Goal: Find specific page/section: Find specific page/section

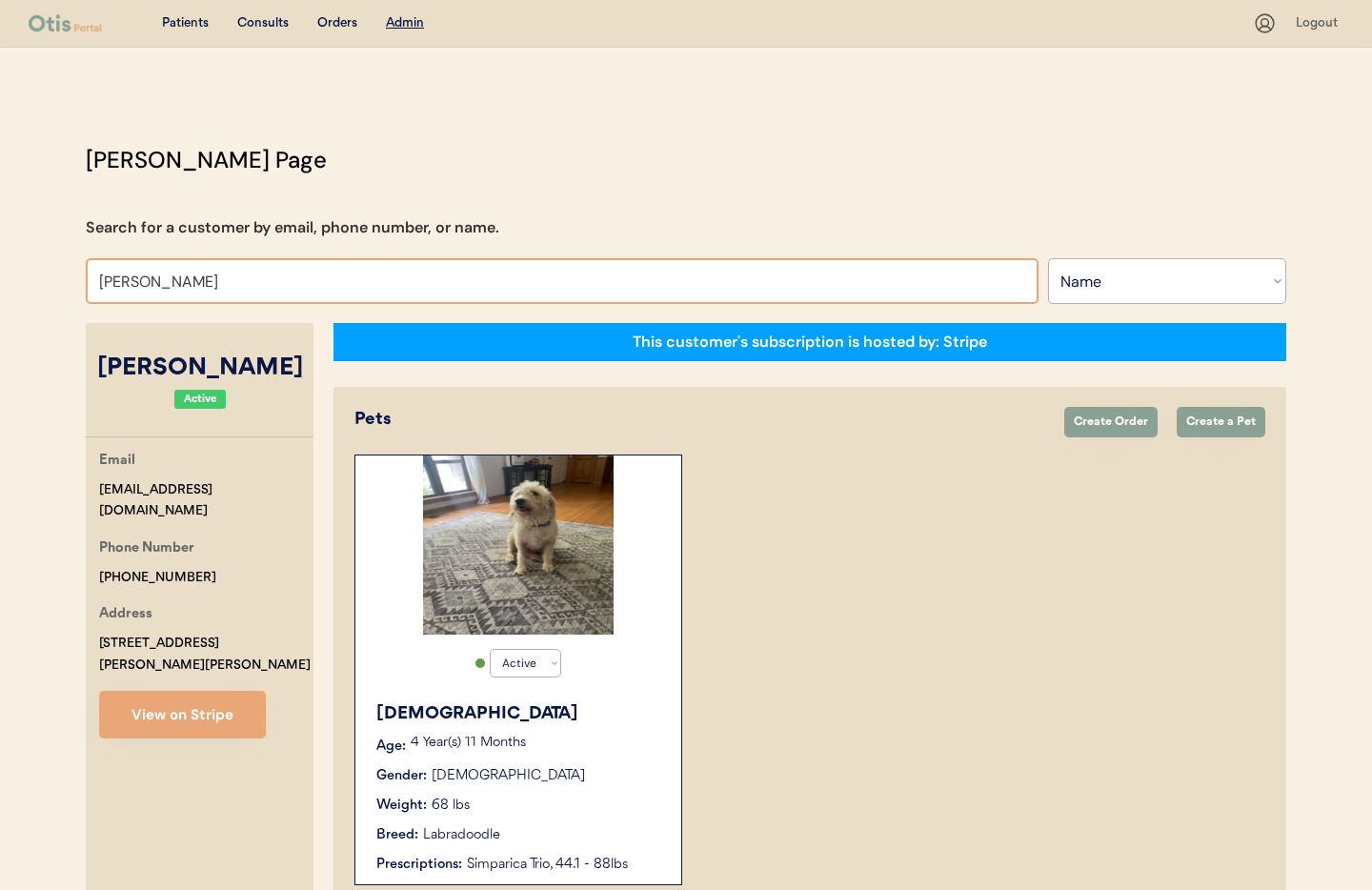
select select ""Name""
select select "true"
click at [354, 288] on input "Hayley Patton" at bounding box center [562, 281] width 953 height 46
drag, startPoint x: 223, startPoint y: 275, endPoint x: 71, endPoint y: 267, distance: 152.2
click at [71, 267] on div "Otis Admin Page Search for a customer by email, phone number, or name. Hayley P…" at bounding box center [686, 792] width 1239 height 1298
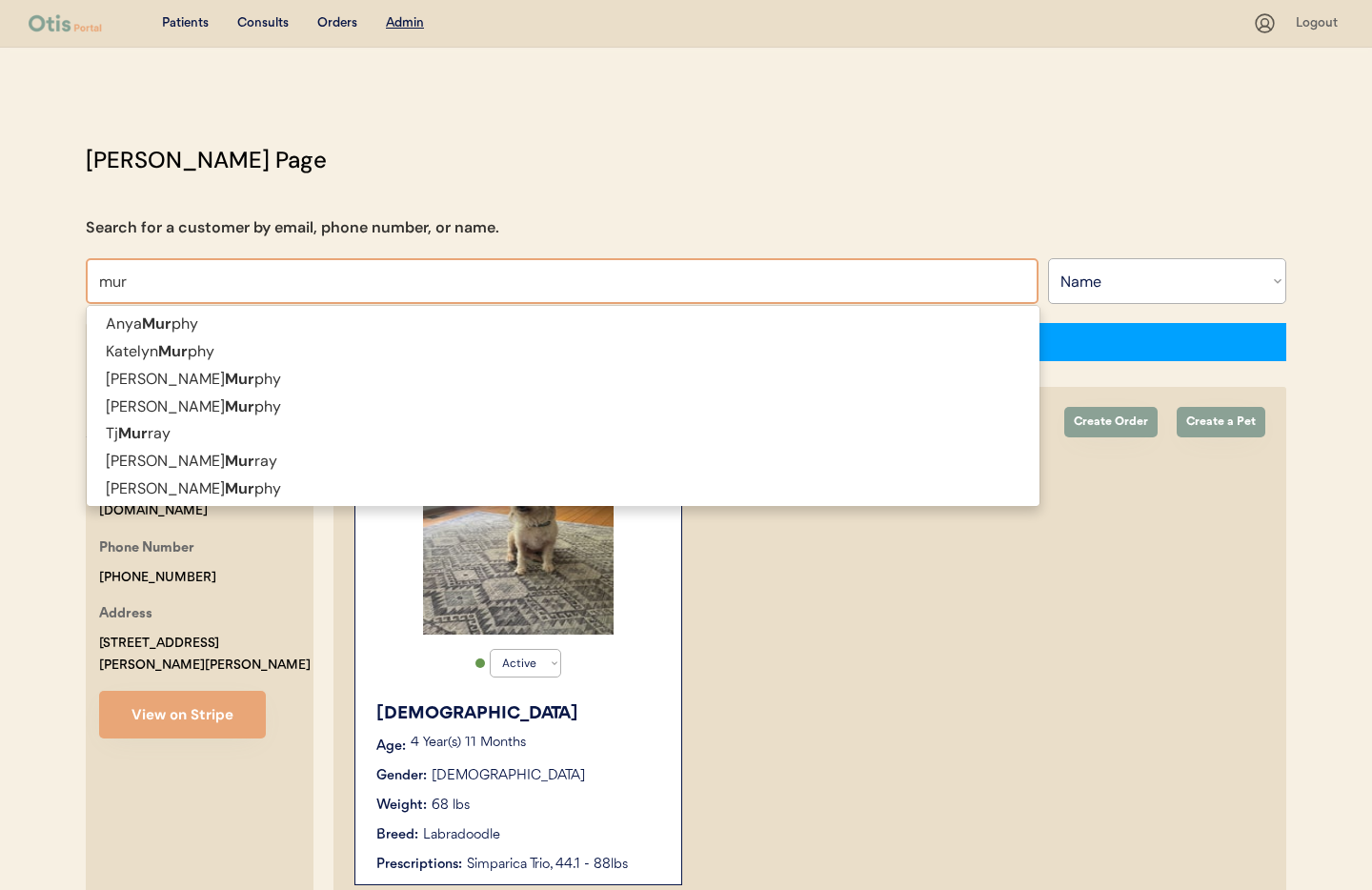
drag, startPoint x: 148, startPoint y: 285, endPoint x: 70, endPoint y: 280, distance: 78.2
click at [70, 280] on div "Otis Admin Page Search for a customer by email, phone number, or name. mur mur …" at bounding box center [686, 792] width 1239 height 1298
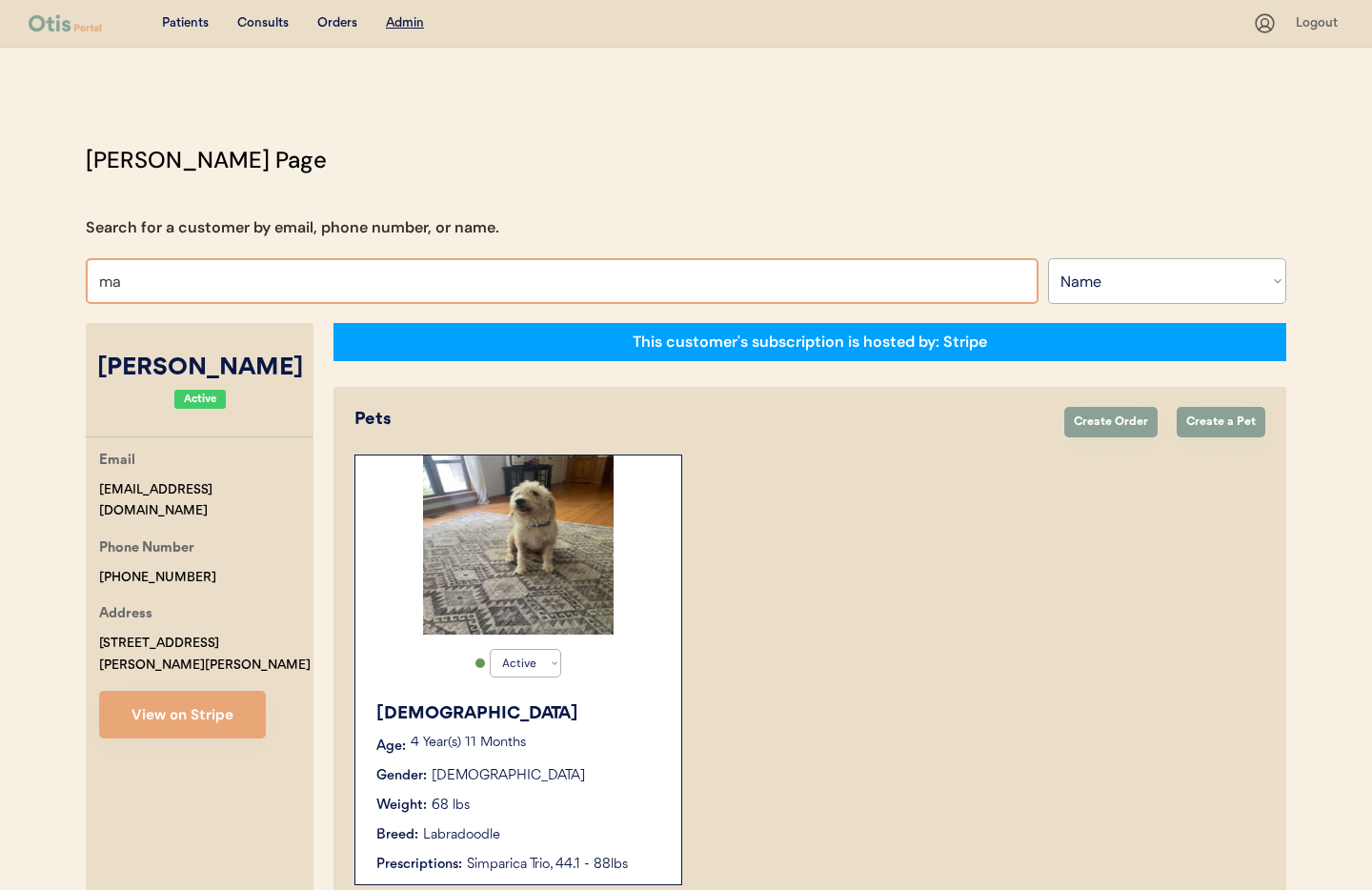
type input "mar"
type input "marie Hannold"
type input "mary"
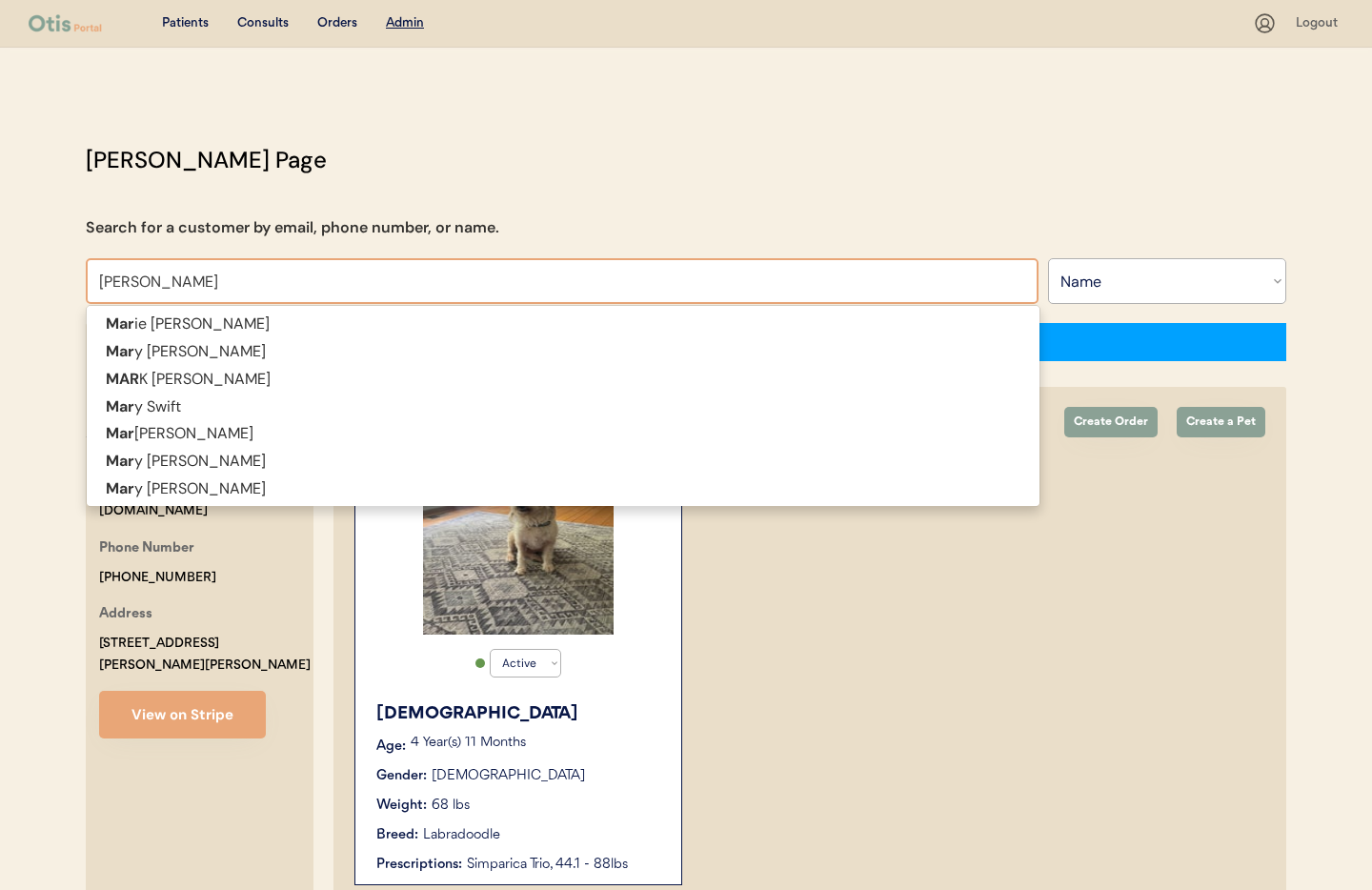
type input "mary Earle"
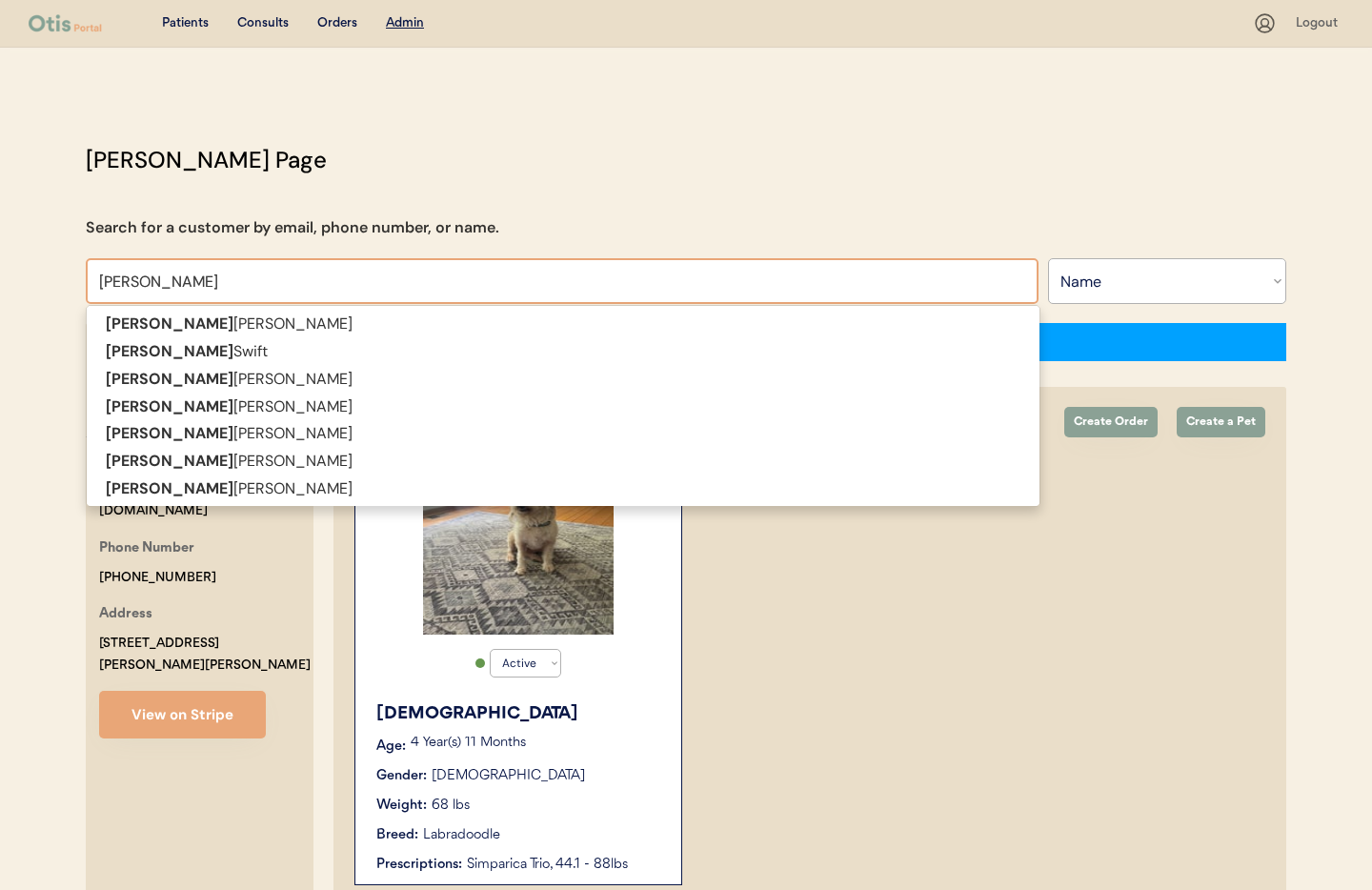
type input "mary"
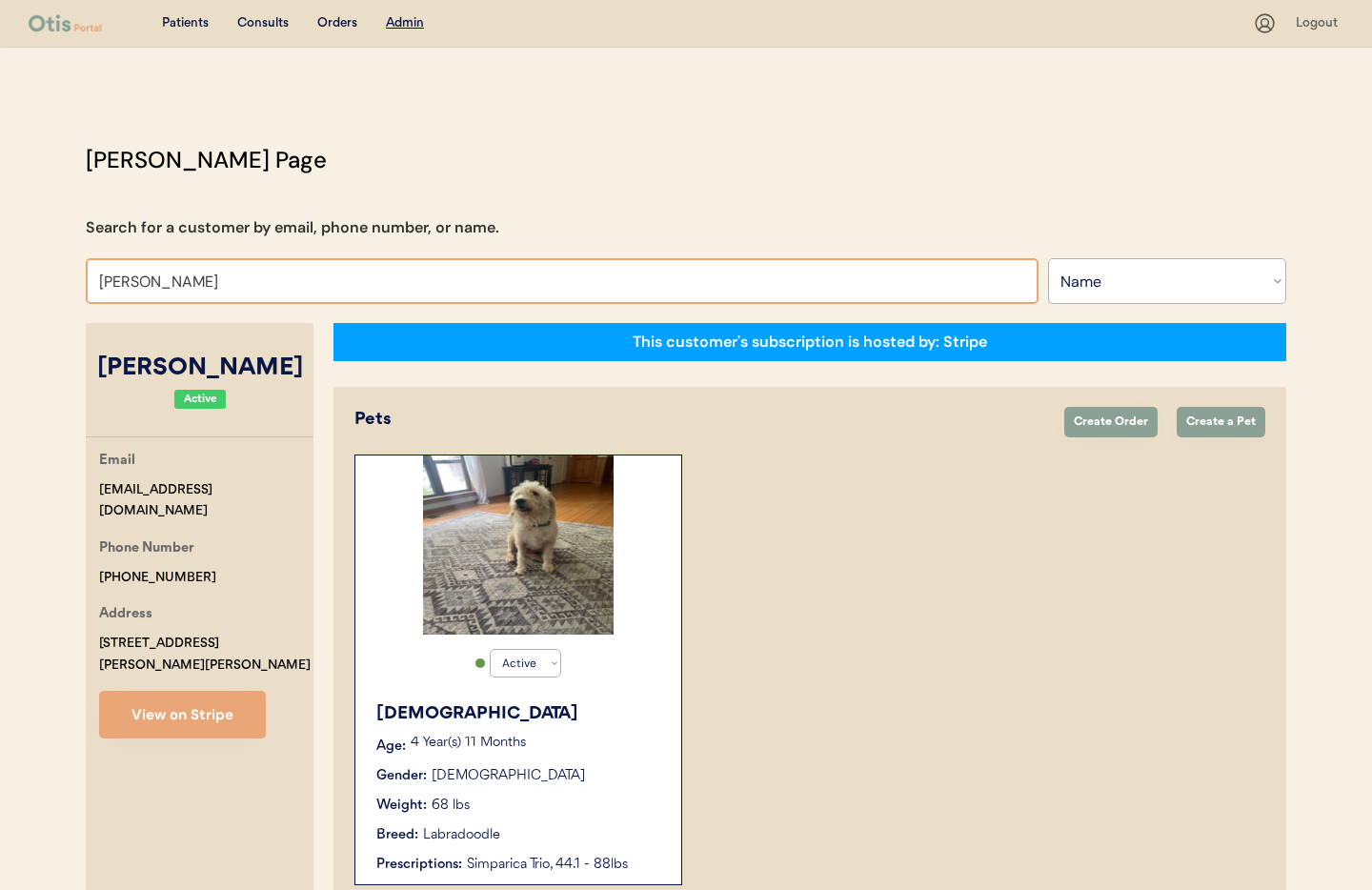
type input "mary mur"
type input "mary murphy"
type input "mary mur"
type input "mary murphy"
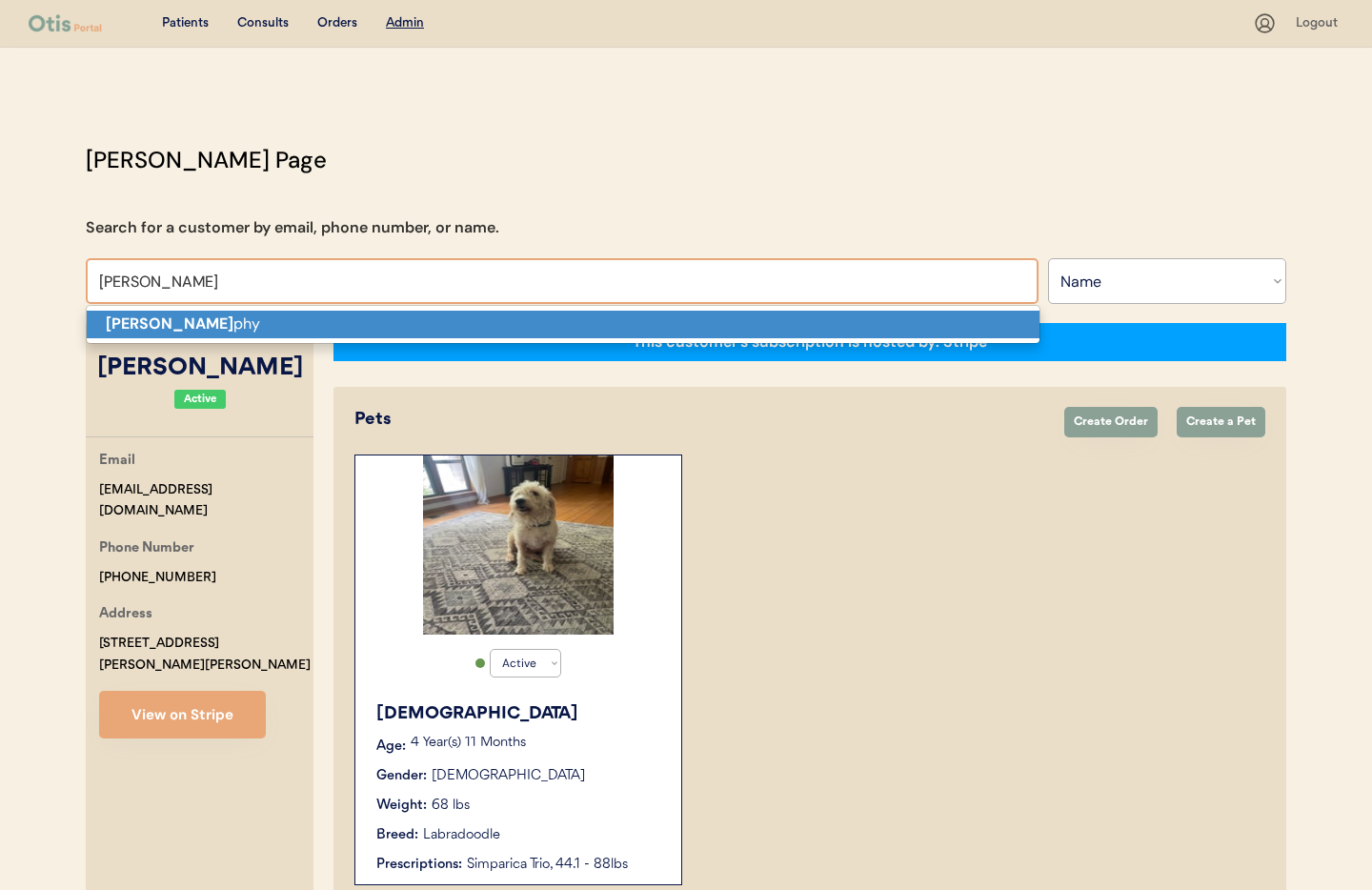
click at [178, 323] on p "Mary Mur phy" at bounding box center [563, 325] width 953 height 27
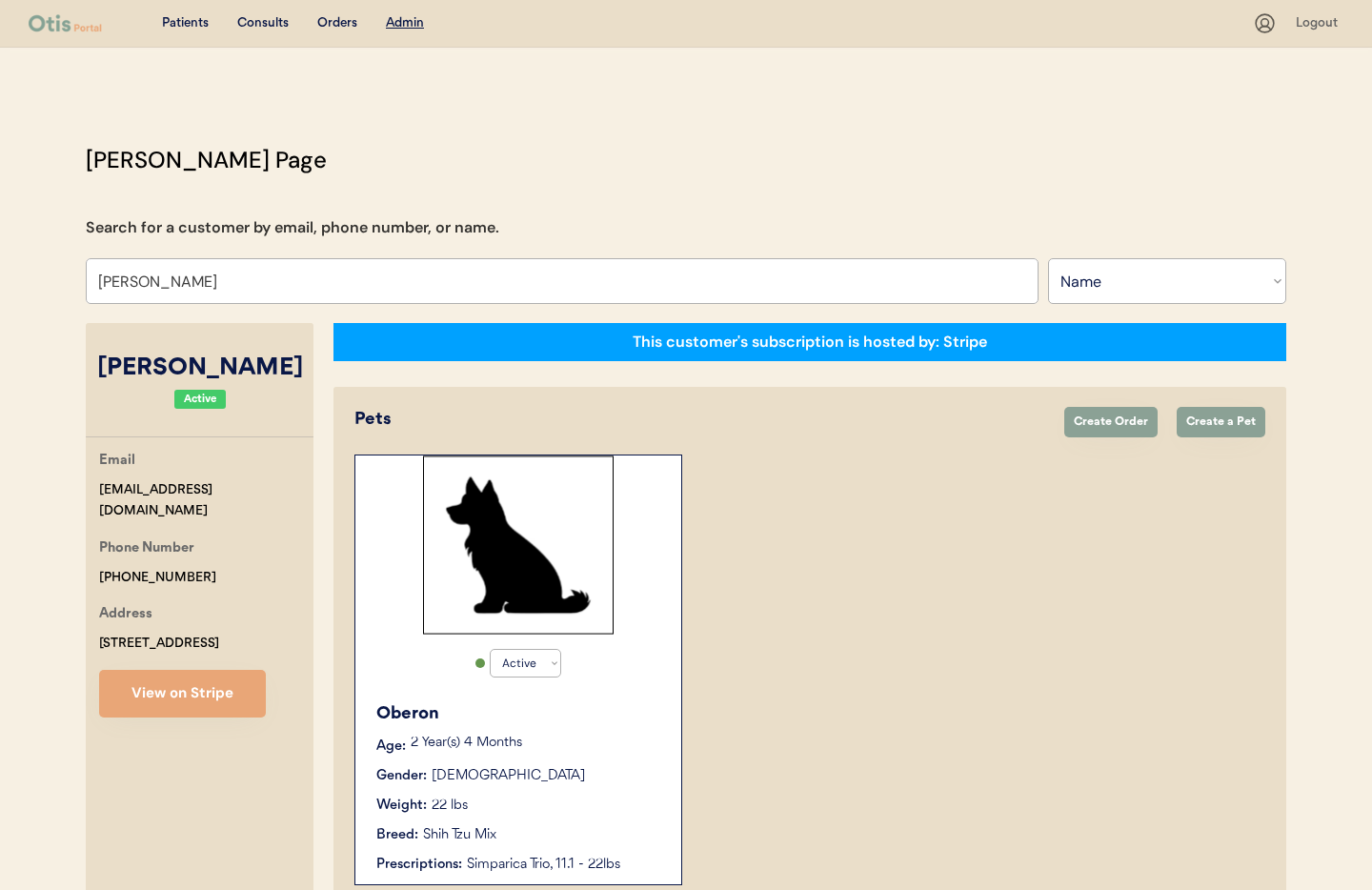
type input "Mary Murphy"
click at [610, 763] on div "Oberon Age: 2 Year(s) 4 Months Gender: Male Weight: 22 lbs Breed: Shih Tzu Mix …" at bounding box center [519, 788] width 307 height 192
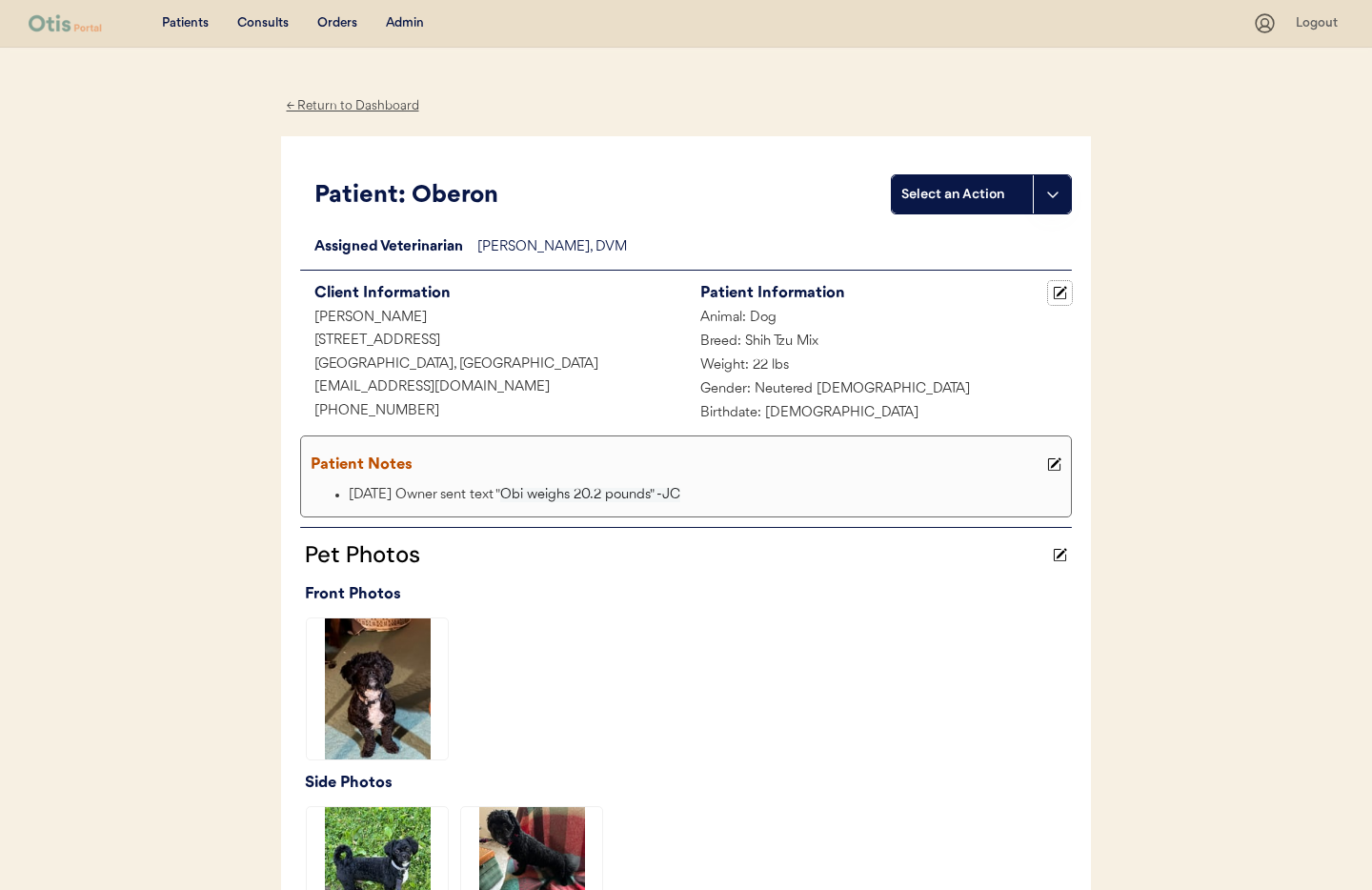
click at [1062, 292] on use at bounding box center [1061, 293] width 14 height 14
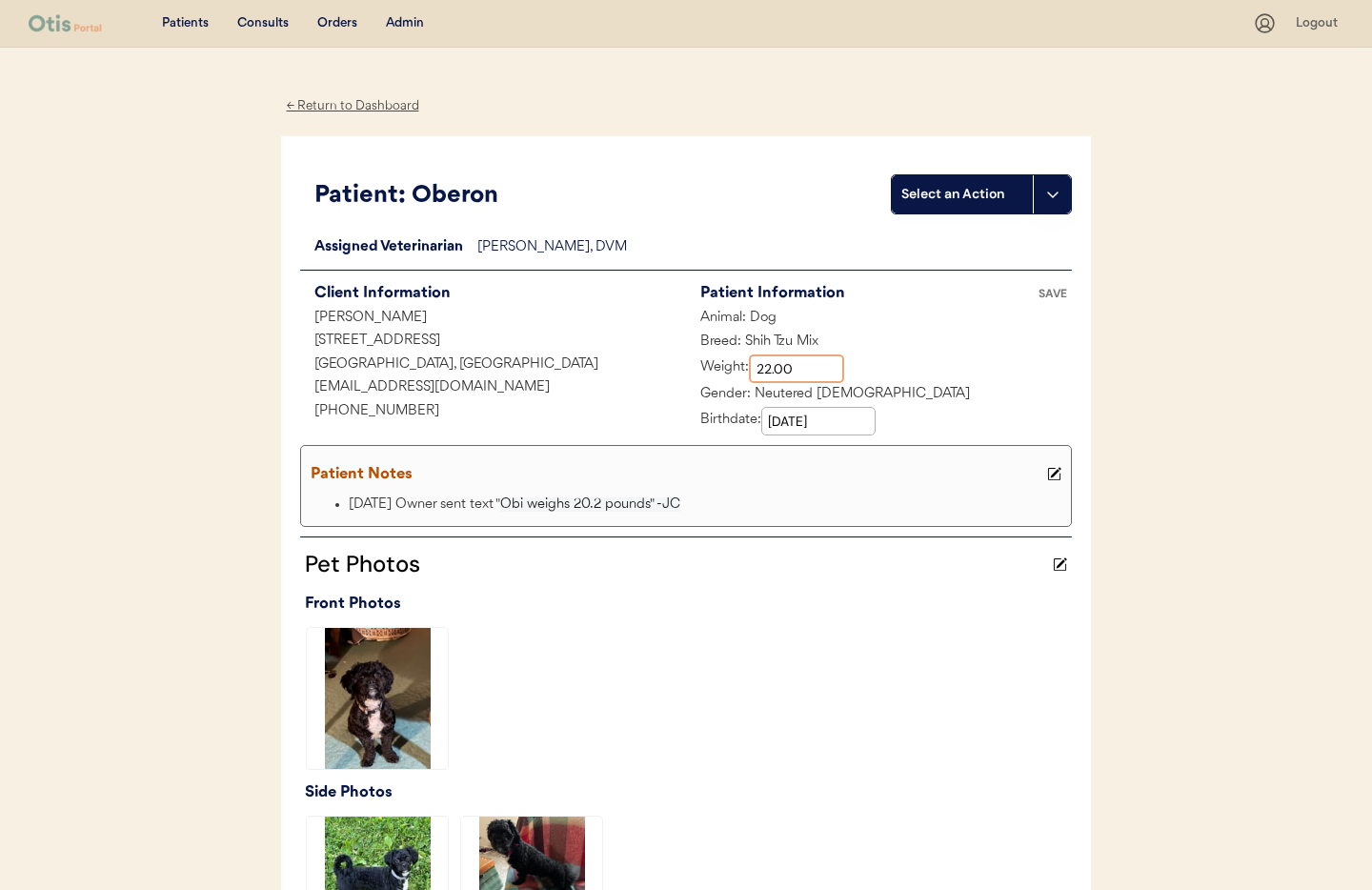
drag, startPoint x: 797, startPoint y: 367, endPoint x: 739, endPoint y: 364, distance: 58.1
click at [739, 364] on div "Weight:" at bounding box center [765, 368] width 158 height 28
type input "20.20"
click at [739, 488] on div "Patient Notes" at bounding box center [686, 474] width 761 height 38
click at [849, 590] on div "Pet Photos Front Photos Side Photos" at bounding box center [686, 747] width 772 height 422
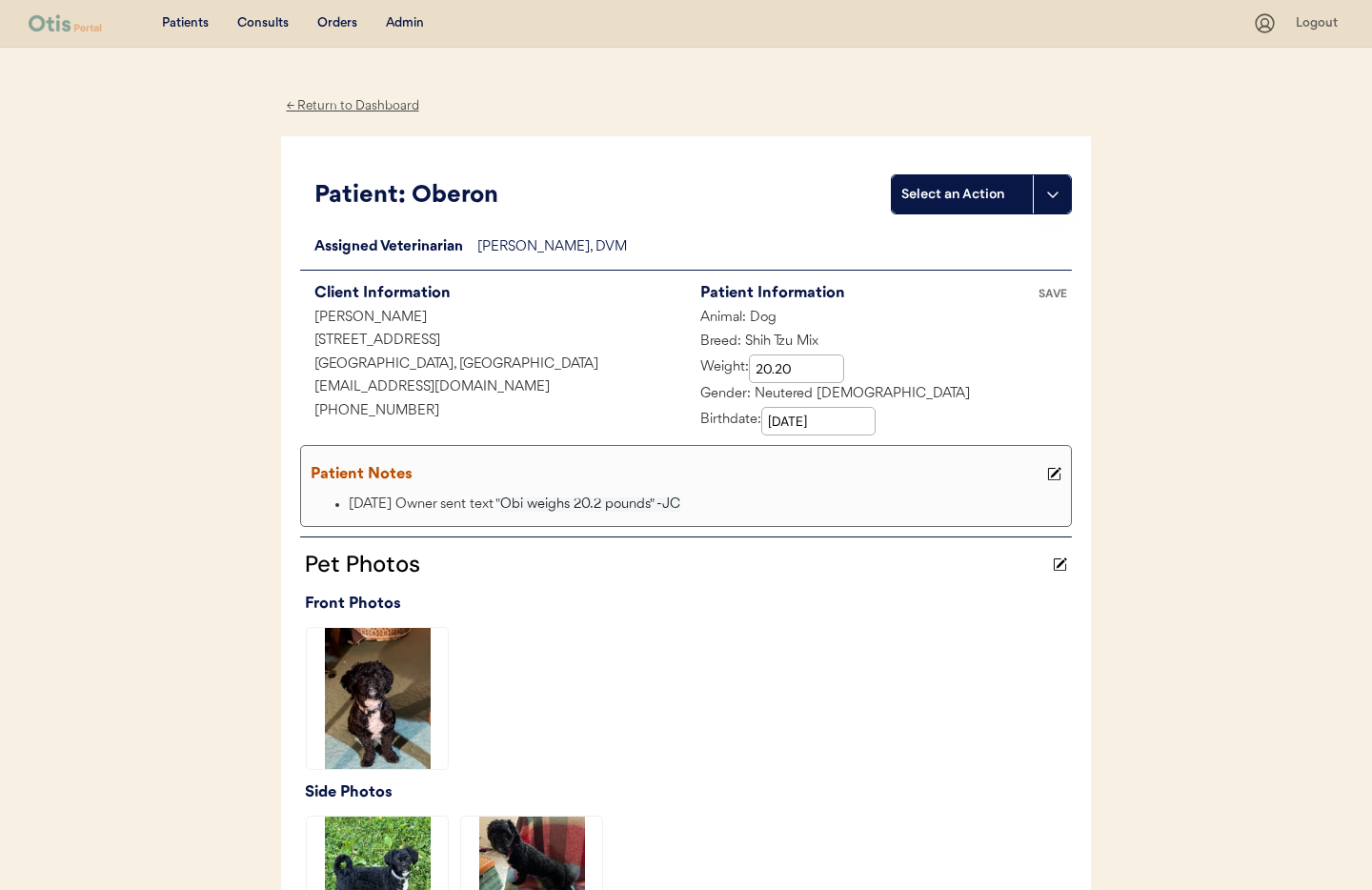
click at [1056, 288] on div "SAVE" at bounding box center [1052, 293] width 38 height 12
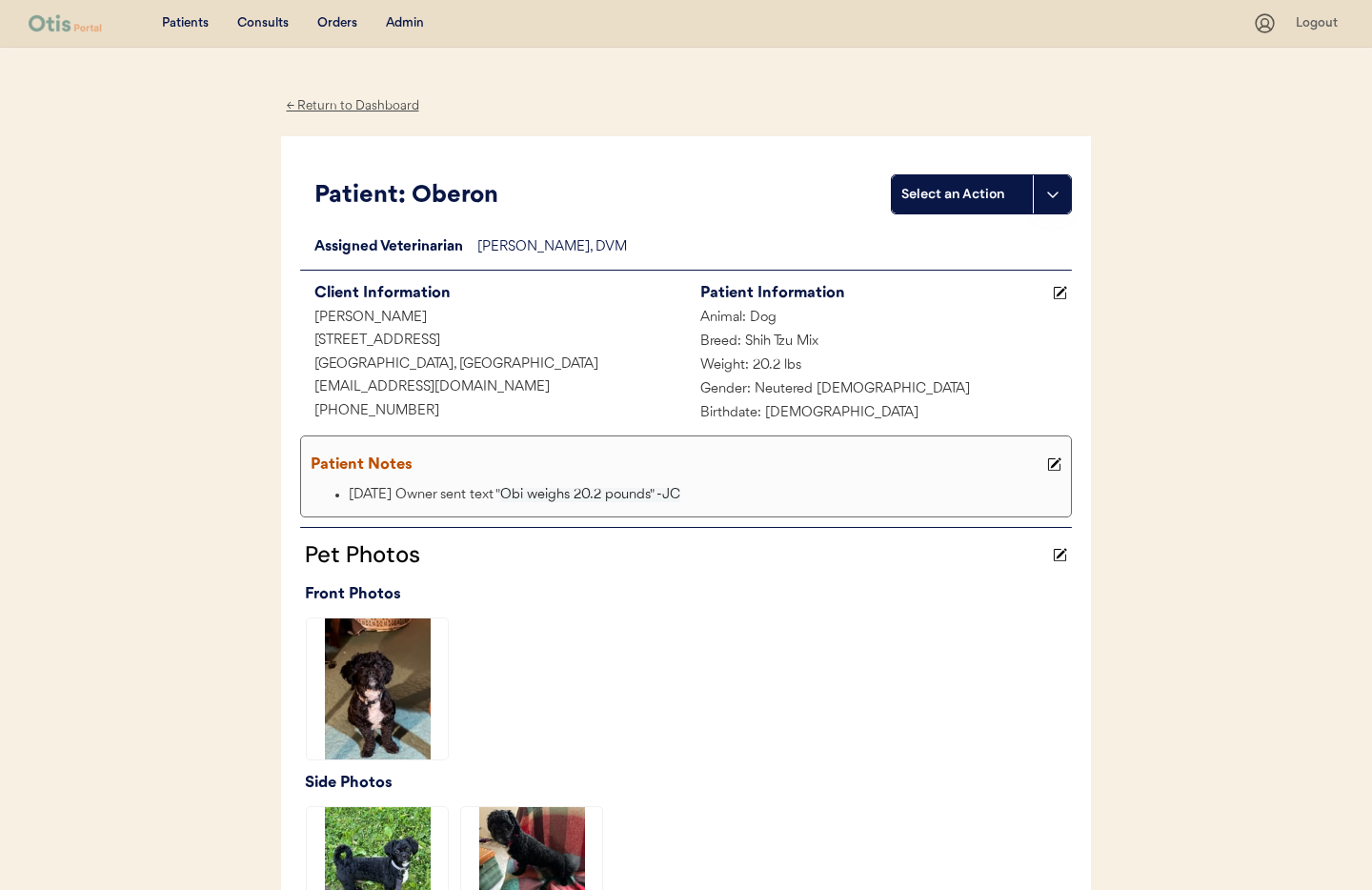
click at [412, 24] on div "Admin" at bounding box center [404, 24] width 38 height 19
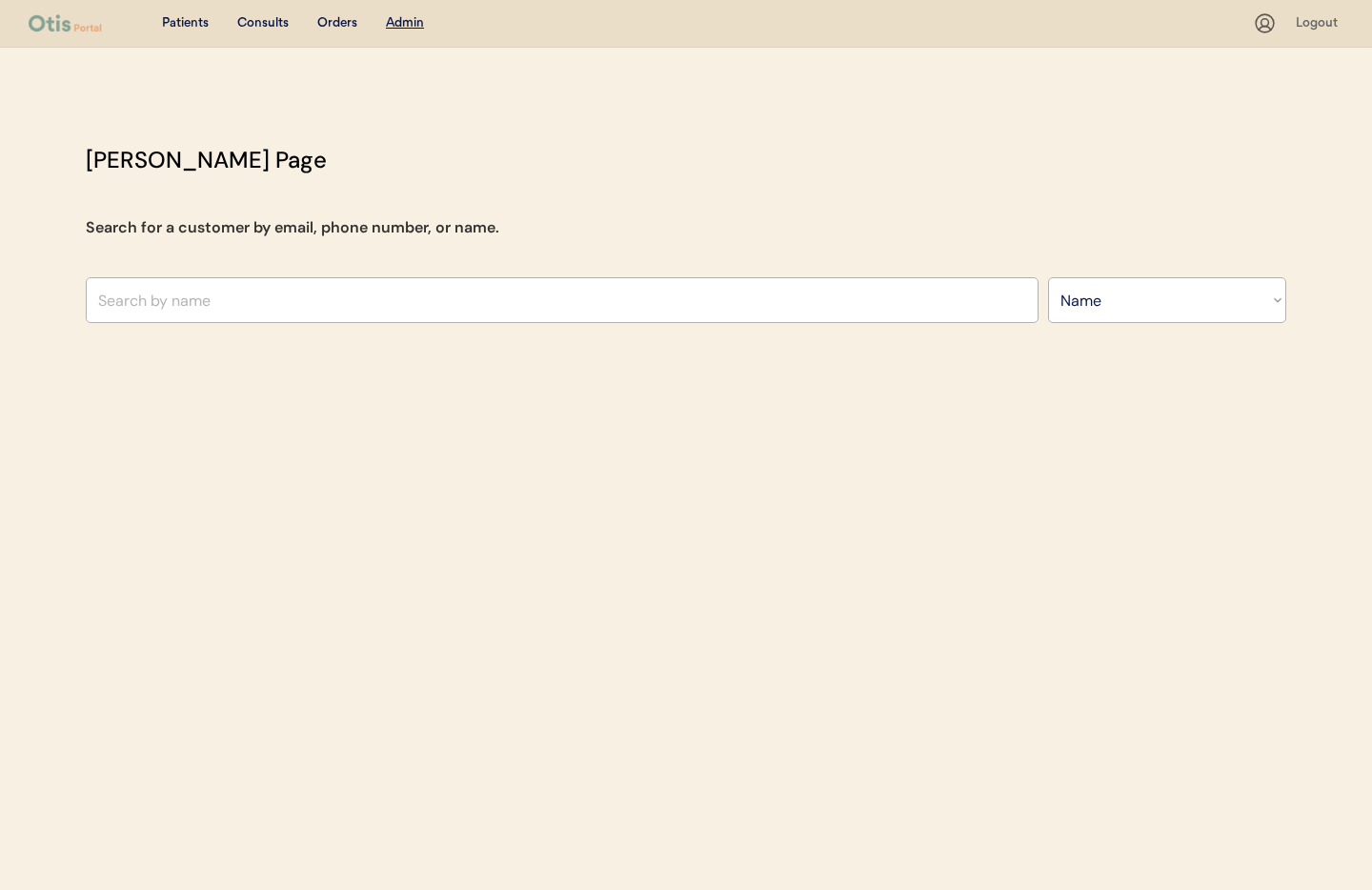
select select ""Name""
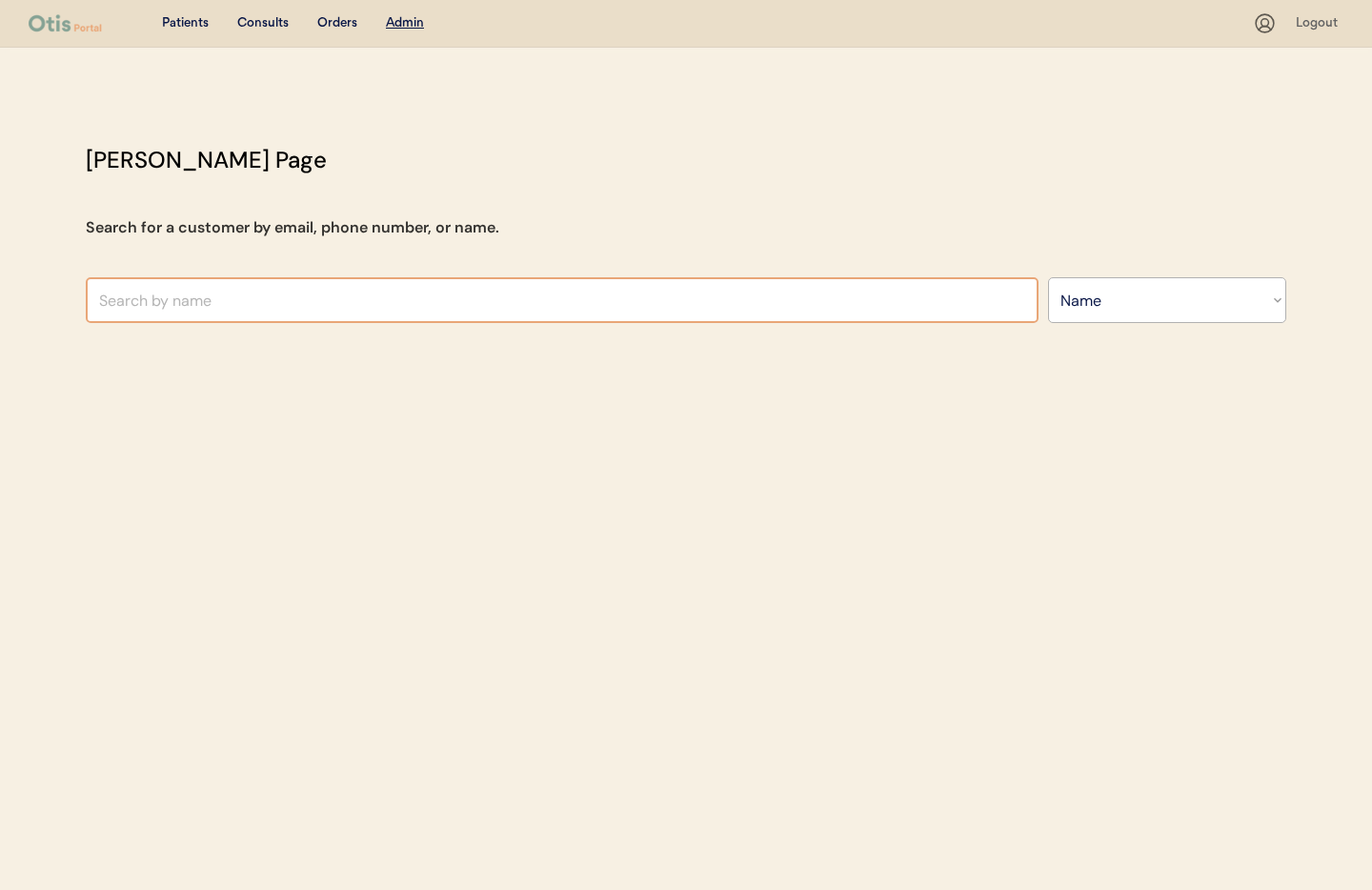
click at [318, 294] on input "text" at bounding box center [562, 299] width 953 height 46
type input "Moriah"
type input "[PERSON_NAME]"
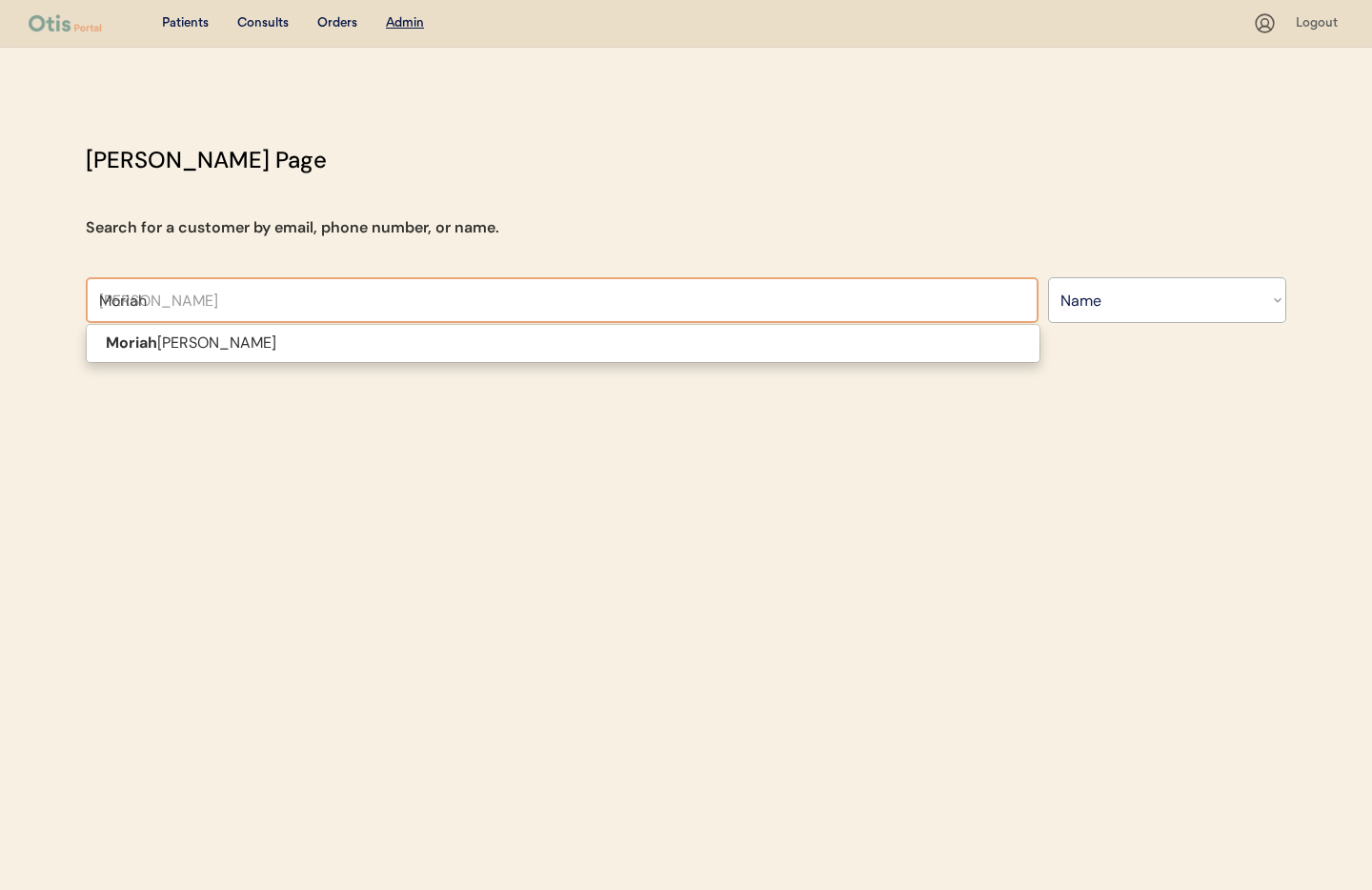
click at [302, 333] on p "[PERSON_NAME]" at bounding box center [563, 343] width 953 height 27
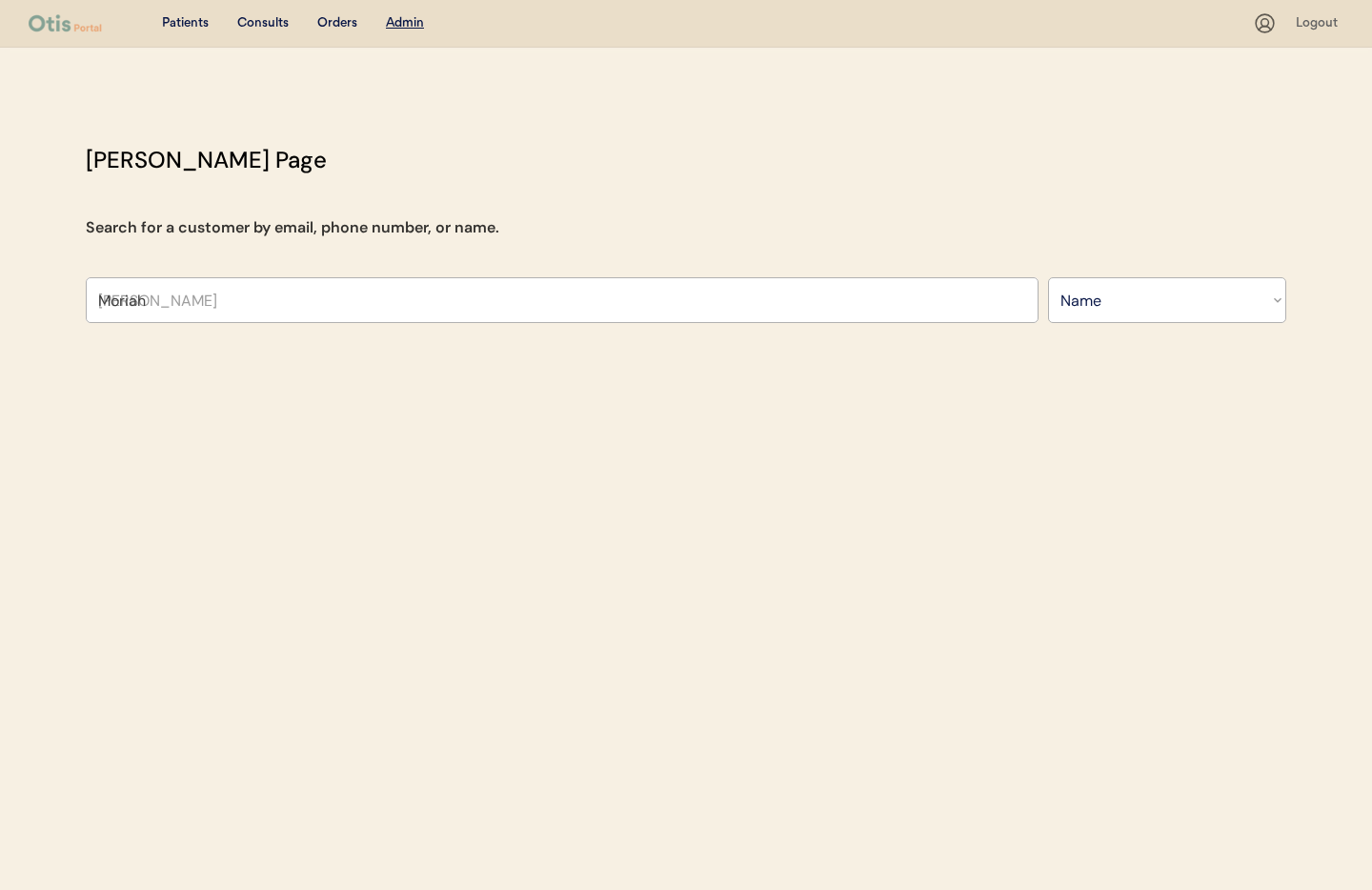
type input "[PERSON_NAME]"
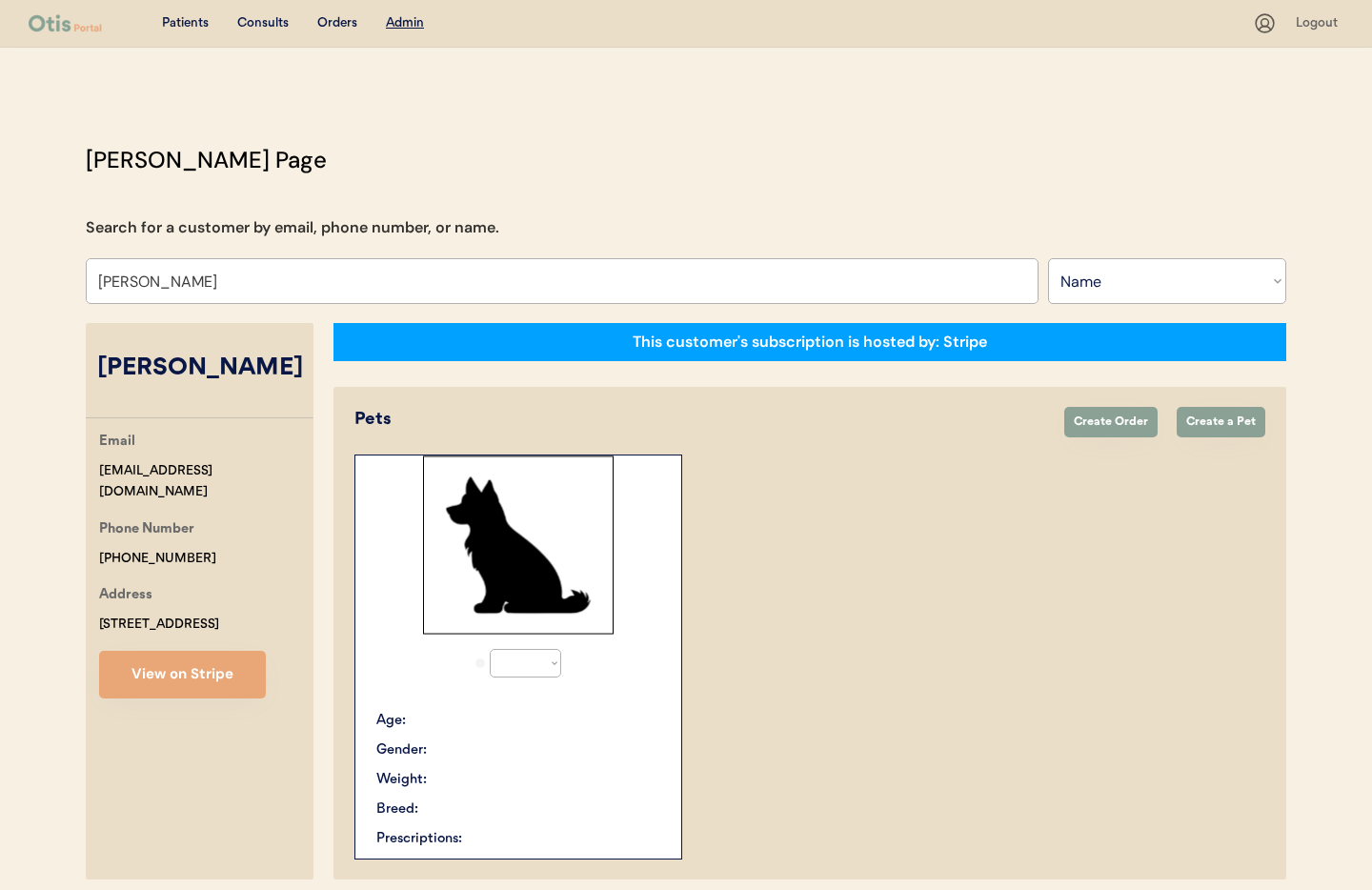
select select "true"
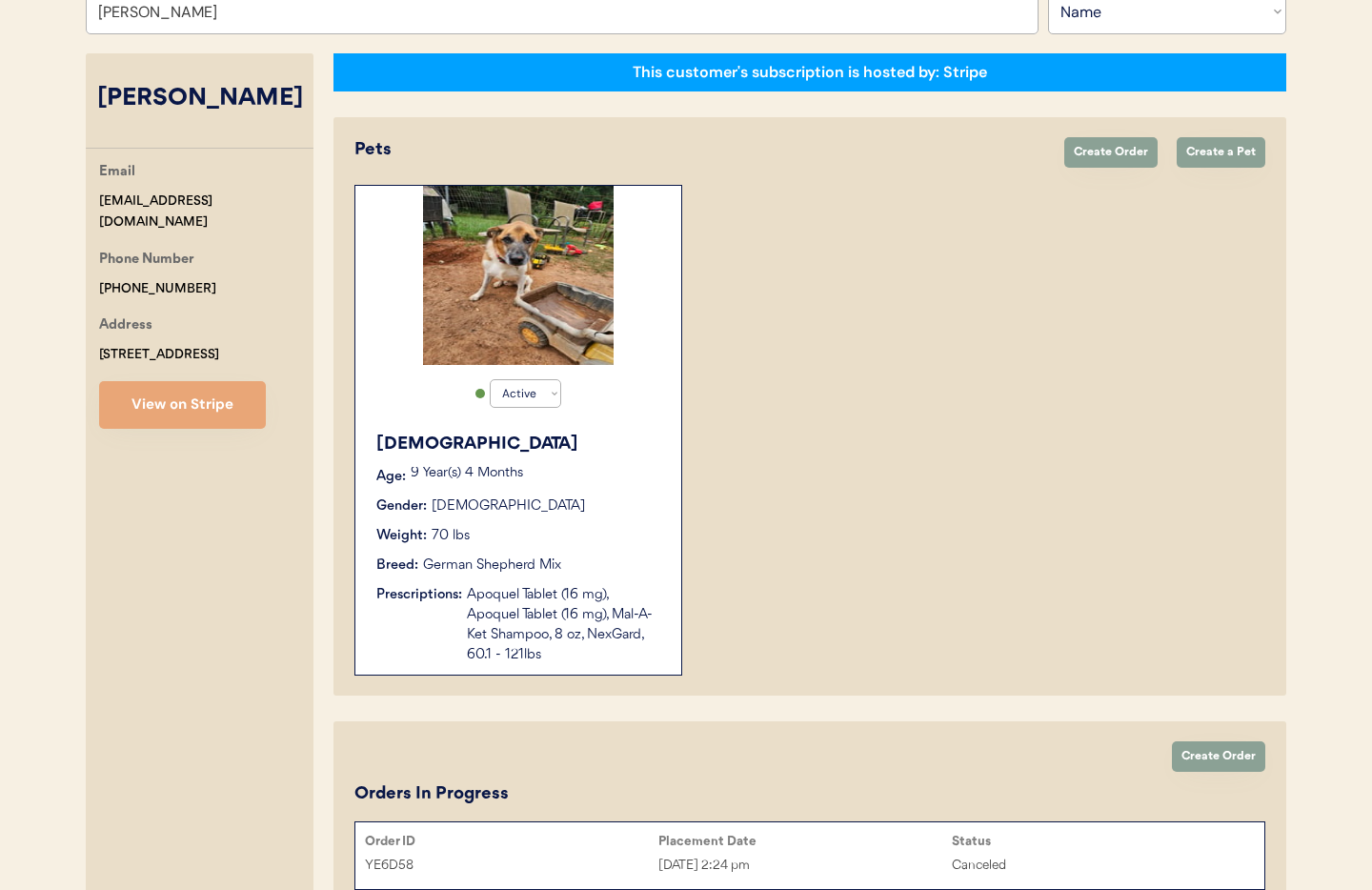
scroll to position [262, 0]
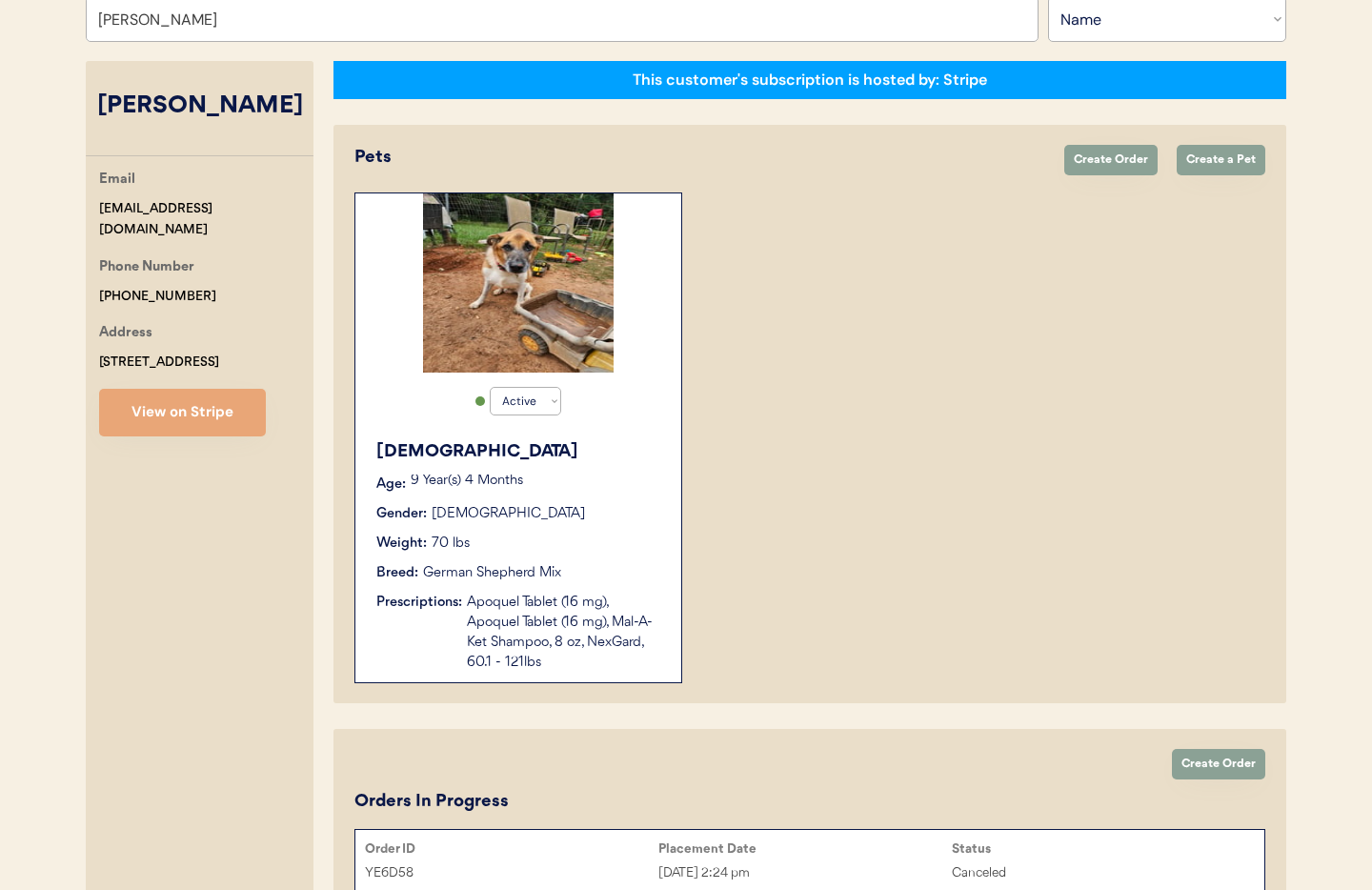
type input "[PERSON_NAME]"
click at [163, 416] on button "View on Stripe" at bounding box center [183, 412] width 167 height 48
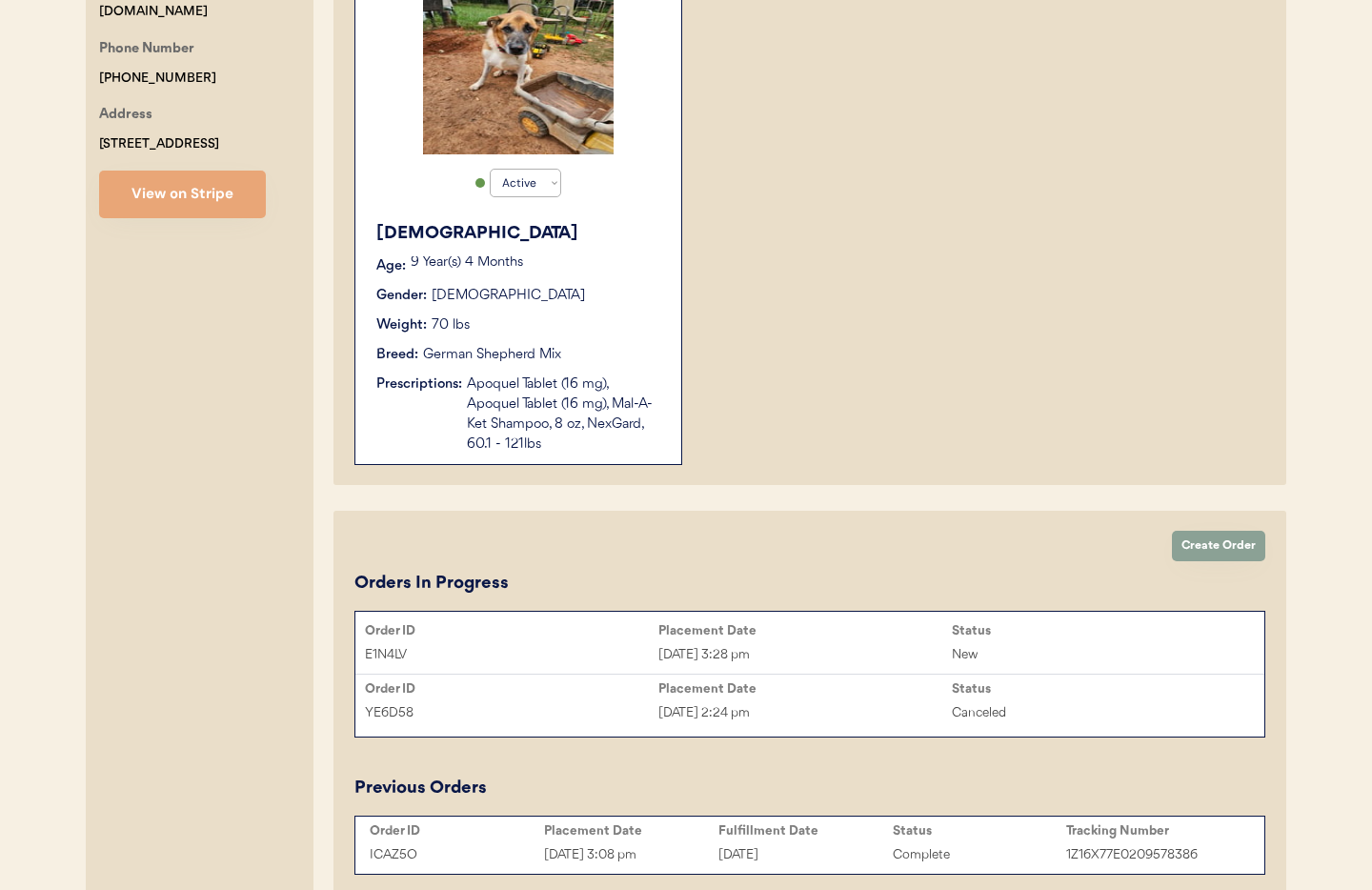
scroll to position [573, 0]
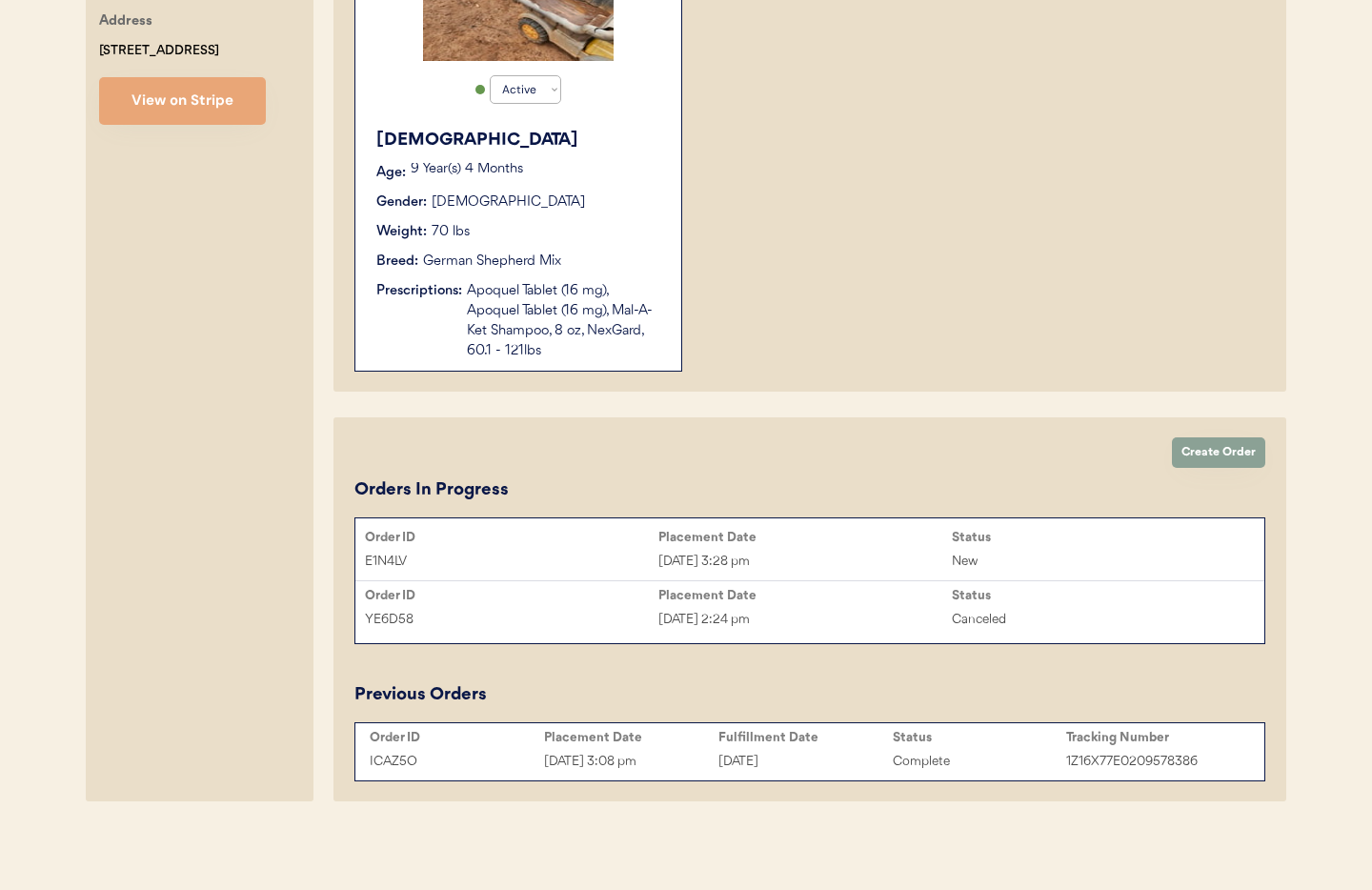
click at [542, 339] on div "Apoquel Tablet (16 mg), Apoquel Tablet (16 mg), Mal-A-Ket Shampoo, 8 oz, NexGar…" at bounding box center [565, 321] width 195 height 80
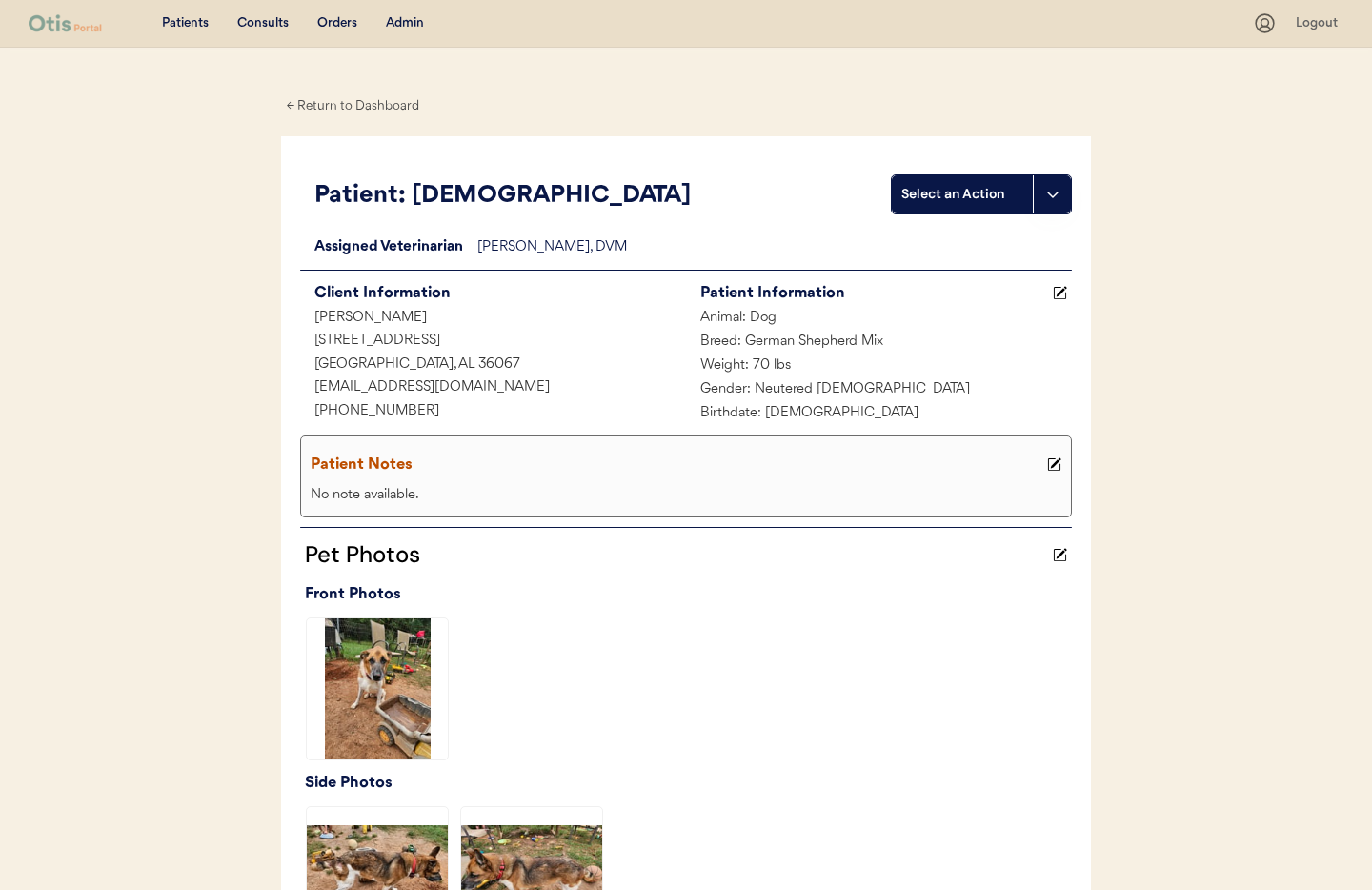
click at [324, 98] on div "← Return to Dashboard" at bounding box center [352, 106] width 143 height 22
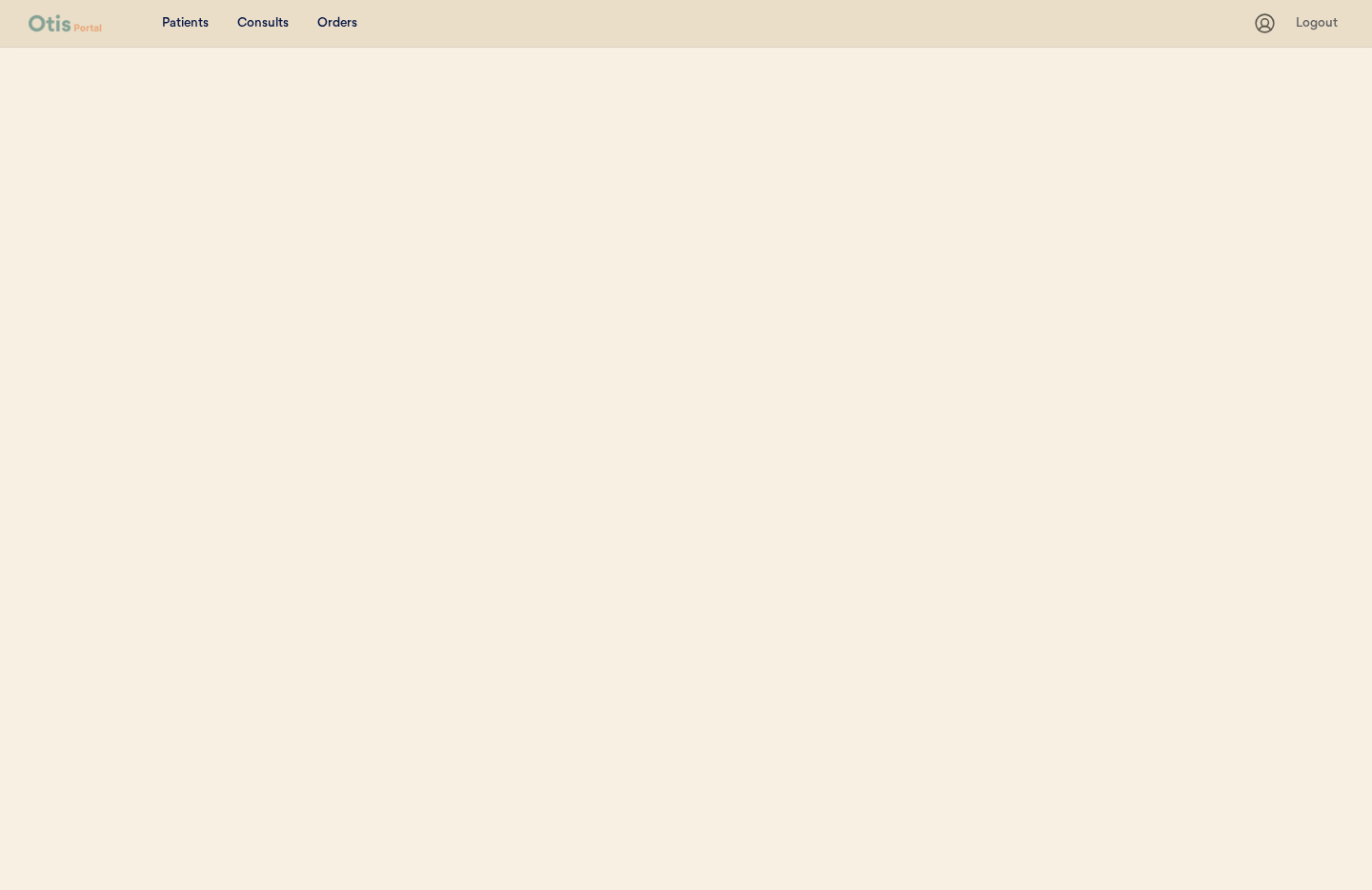
select select ""Name""
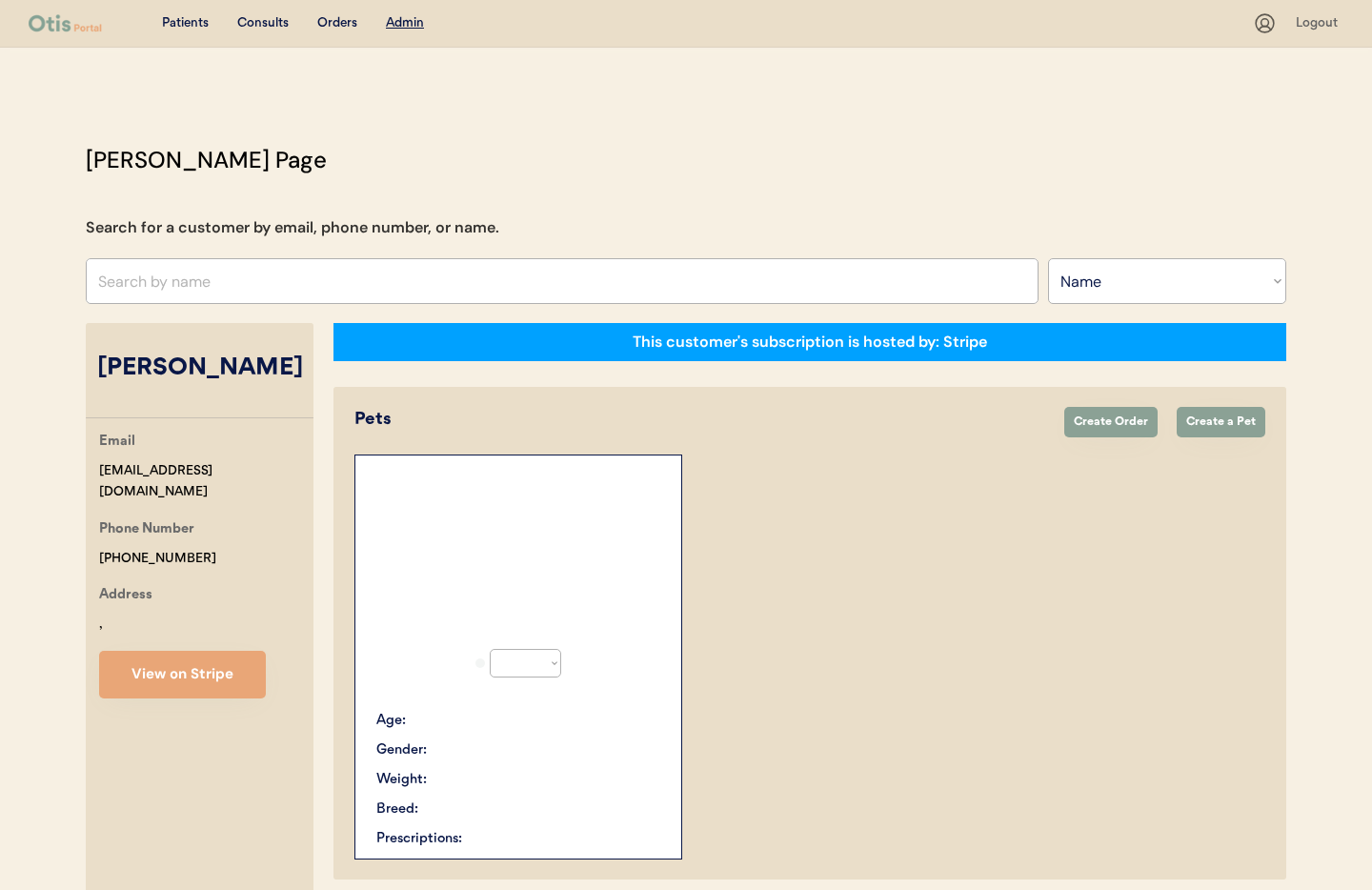
select select "true"
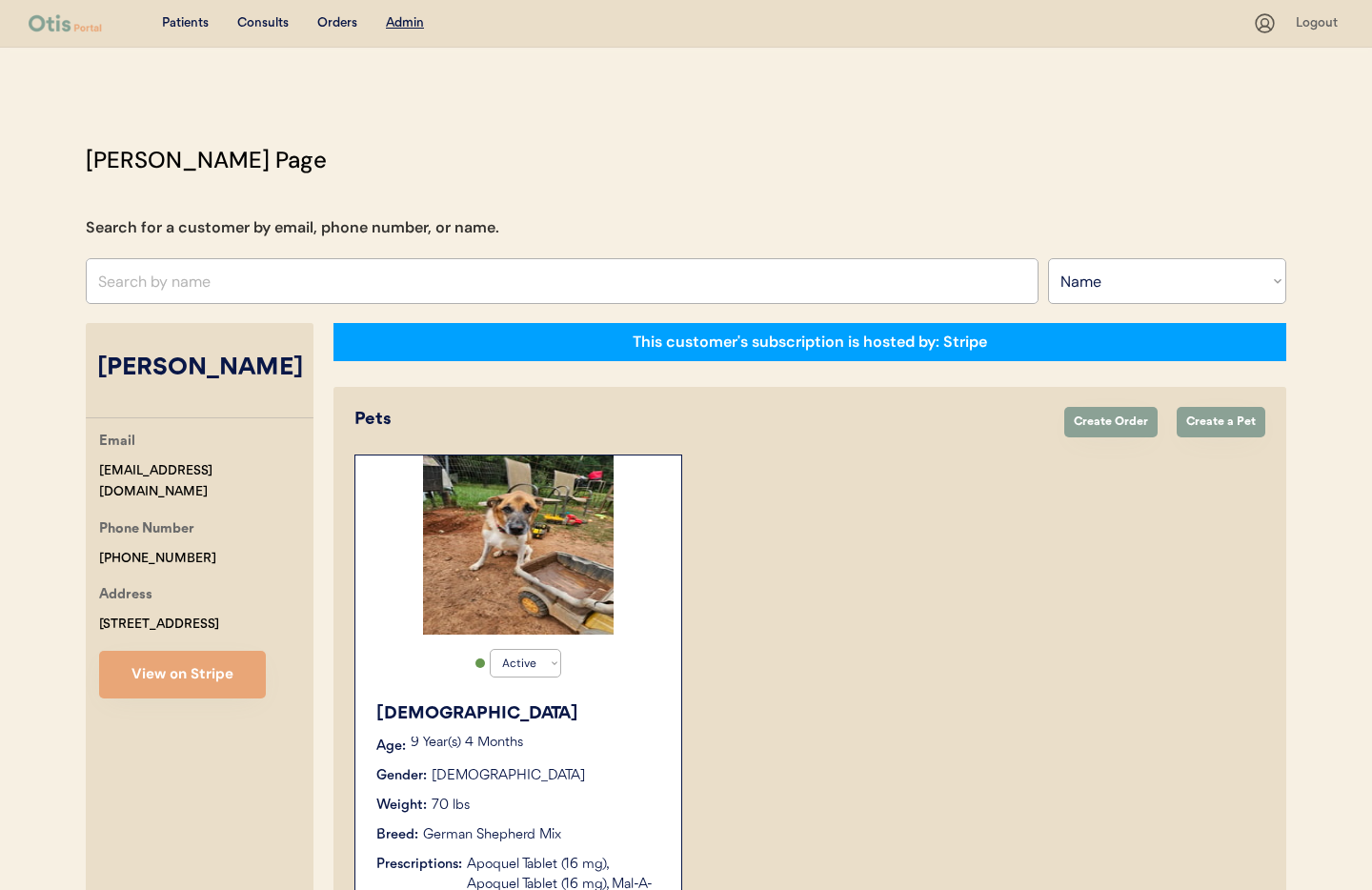
click at [152, 275] on input "text" at bounding box center [562, 281] width 953 height 46
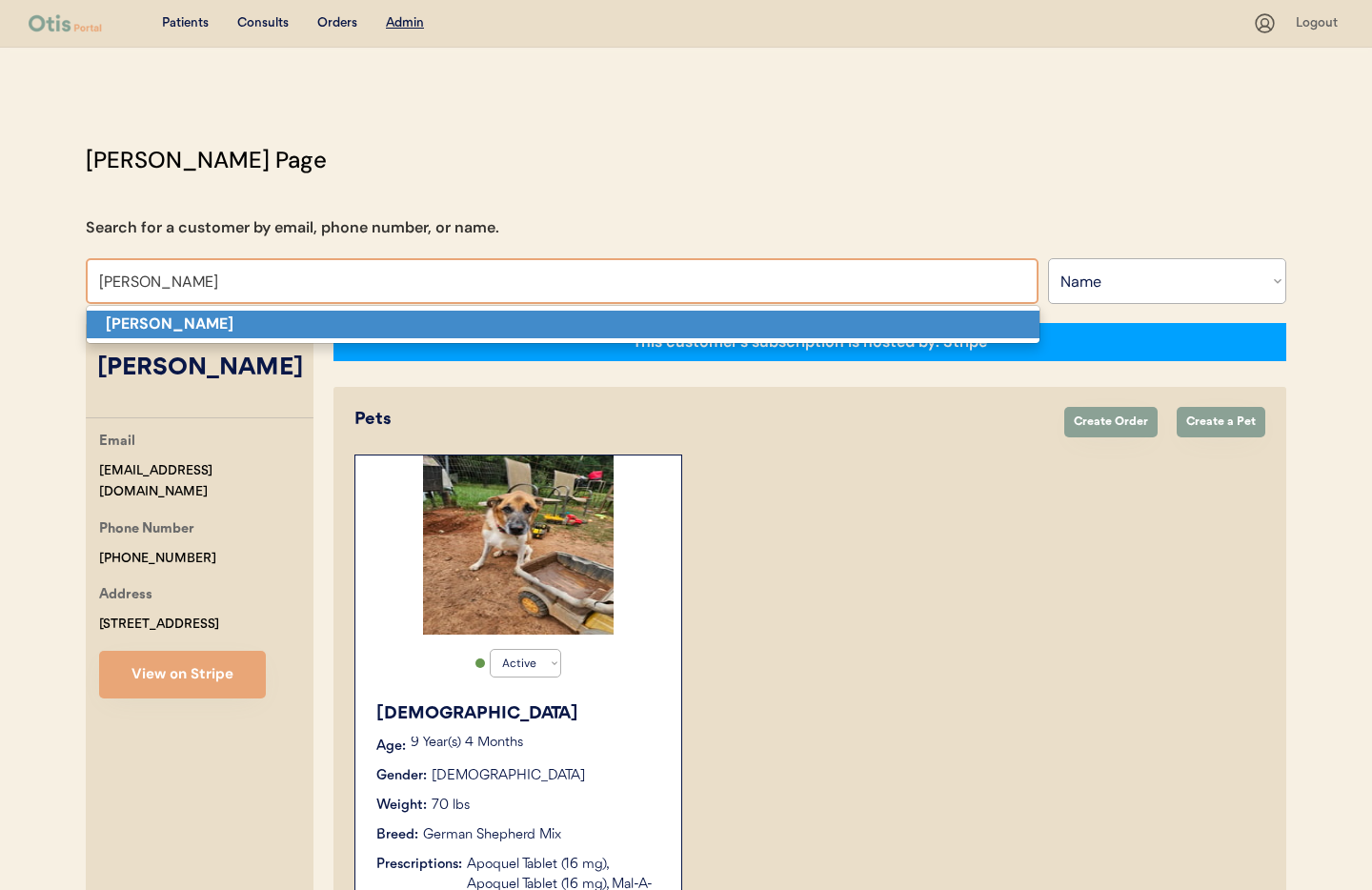
click at [163, 323] on strong "[PERSON_NAME]" at bounding box center [169, 324] width 127 height 20
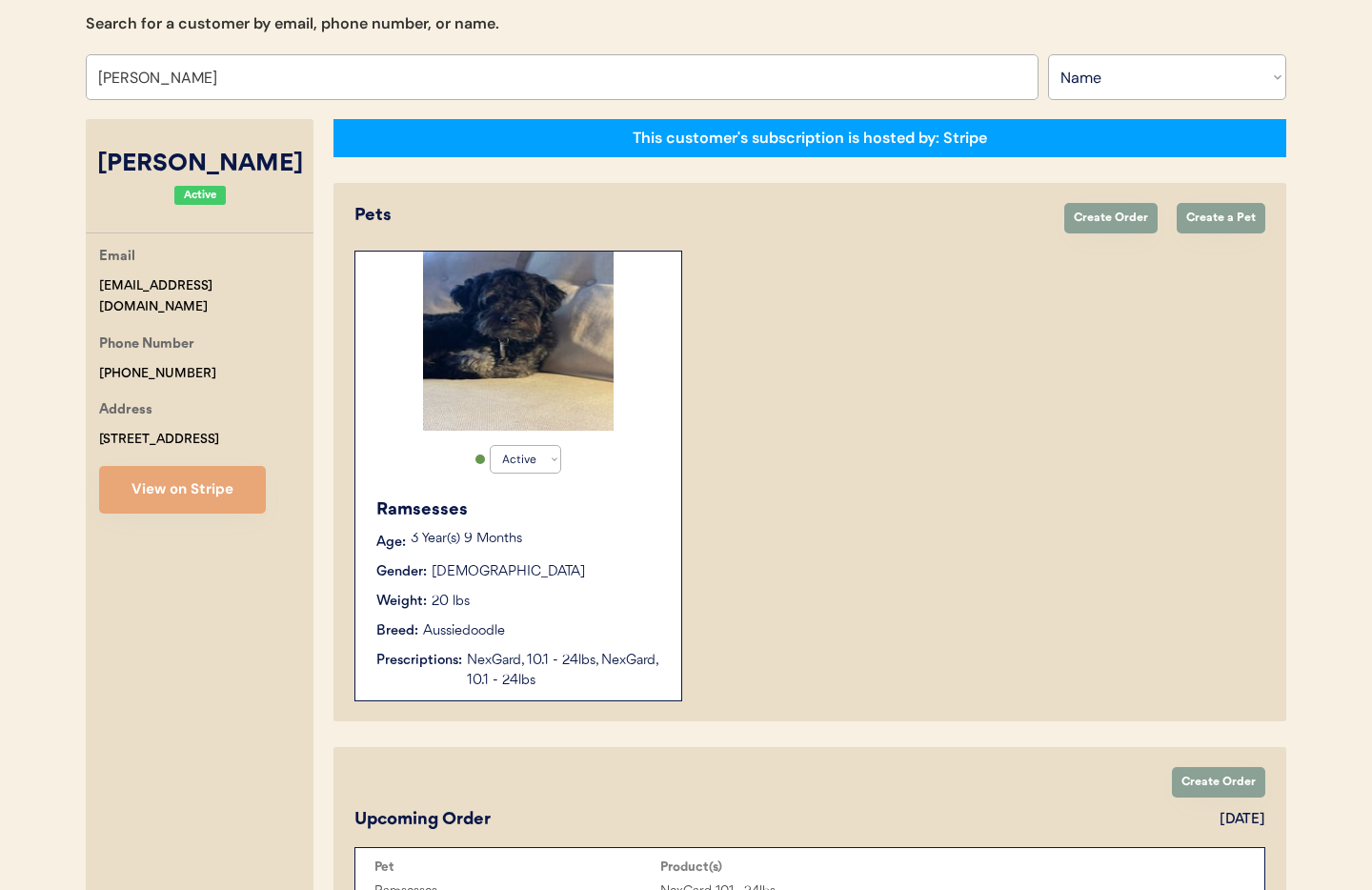
scroll to position [313, 0]
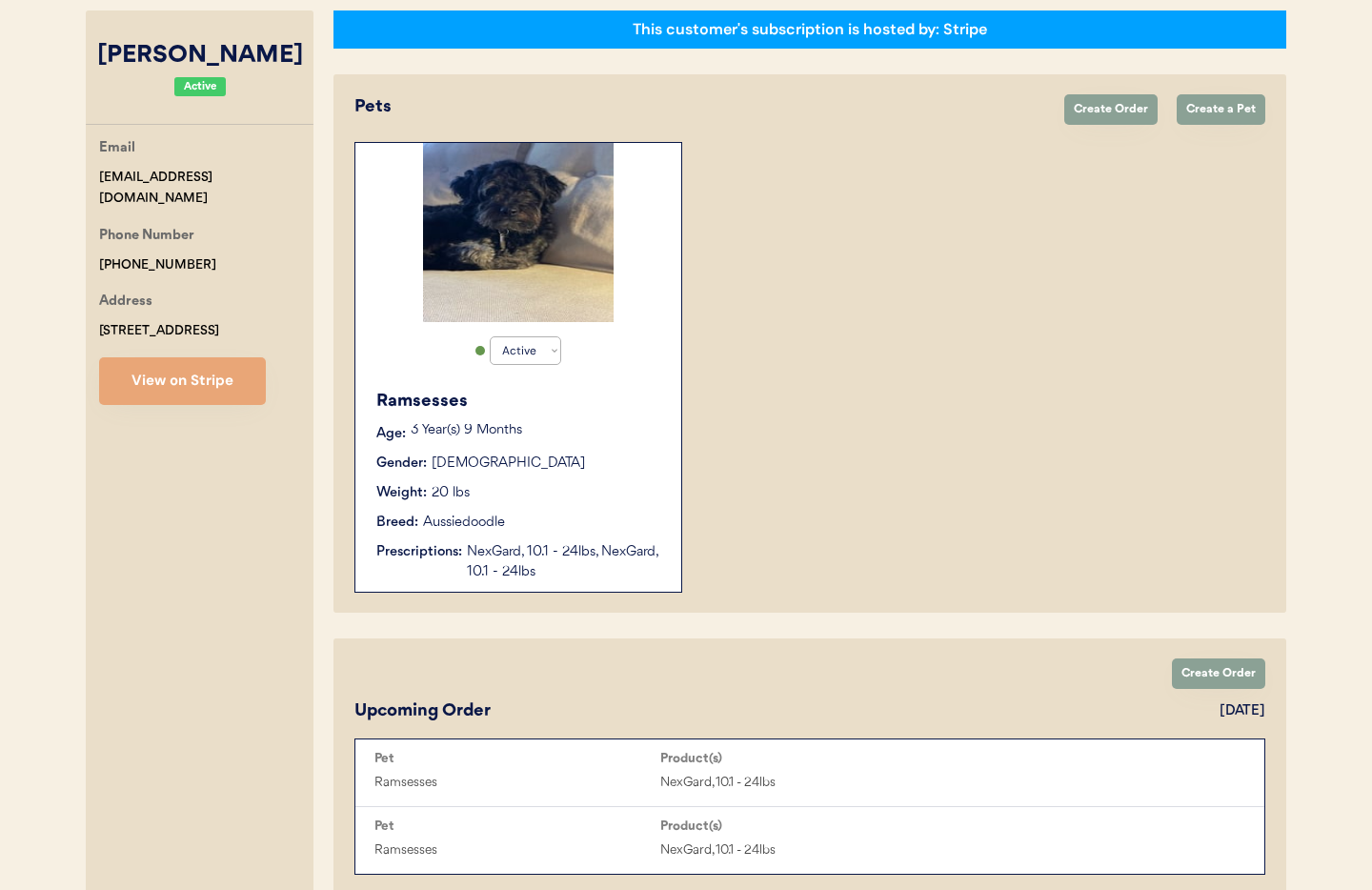
type input "[PERSON_NAME]"
click at [642, 502] on div "Weight: 20 lbs" at bounding box center [519, 493] width 286 height 20
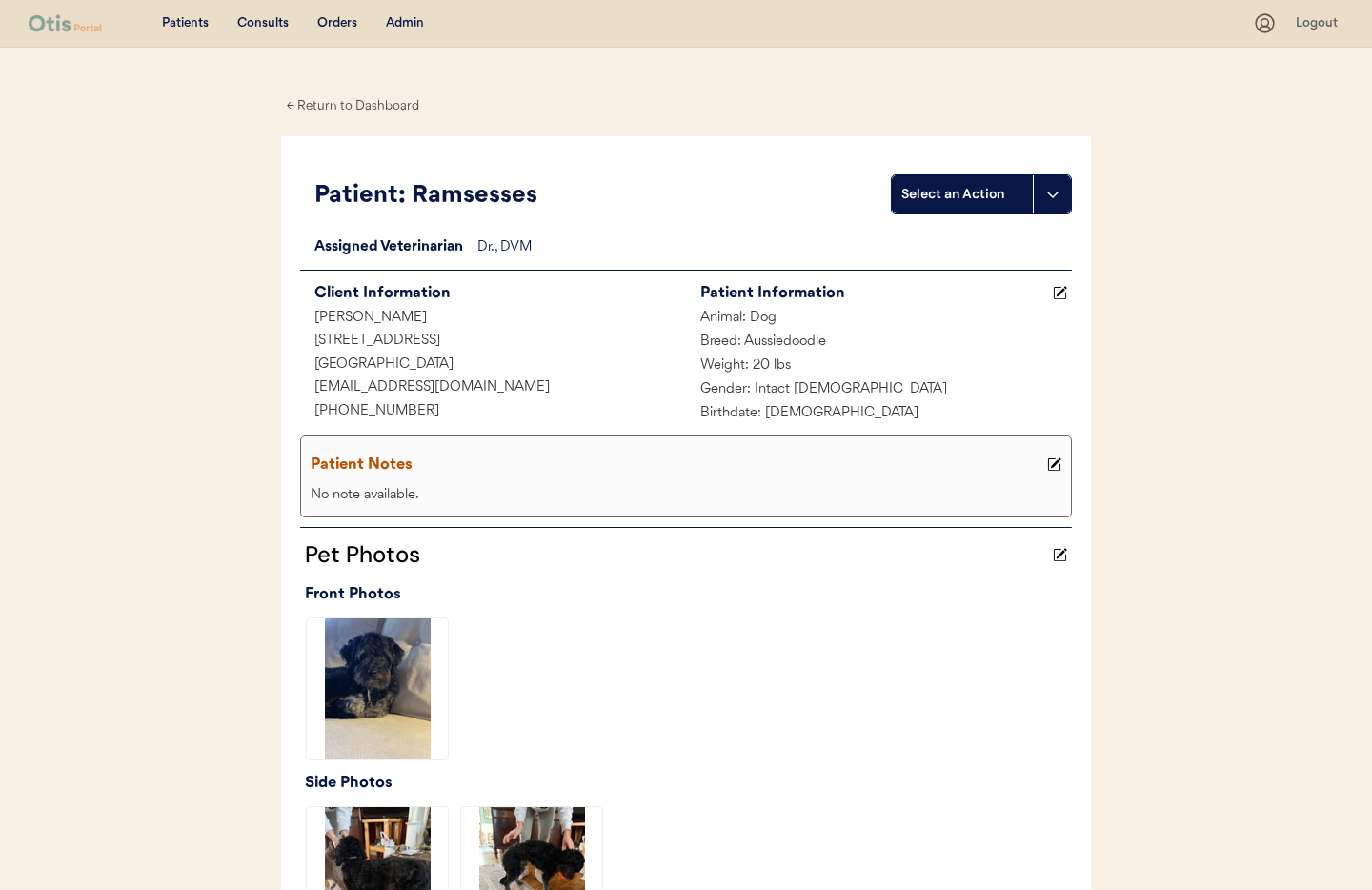
click at [355, 106] on div "← Return to Dashboard" at bounding box center [352, 106] width 143 height 22
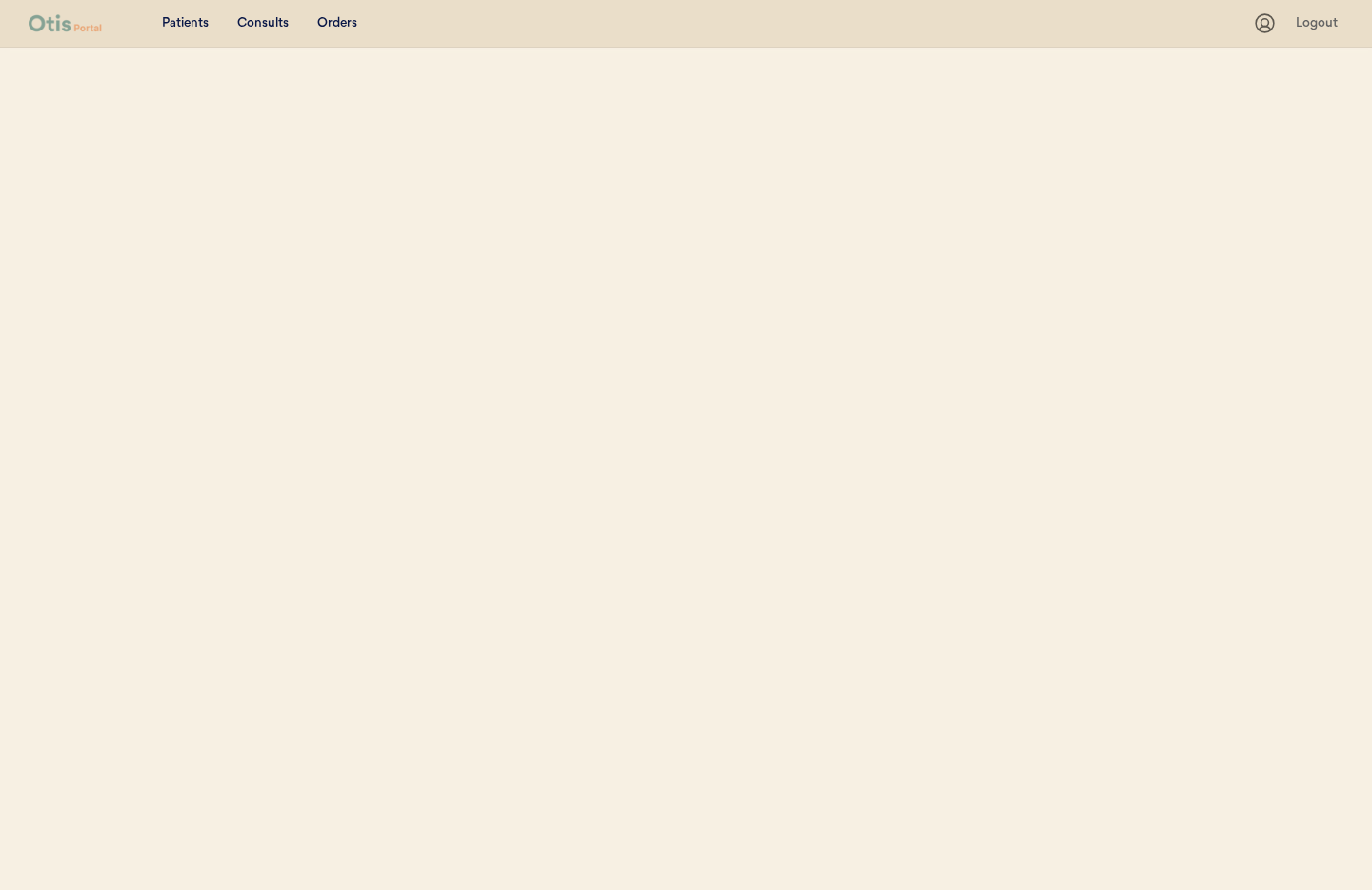
select select ""Name""
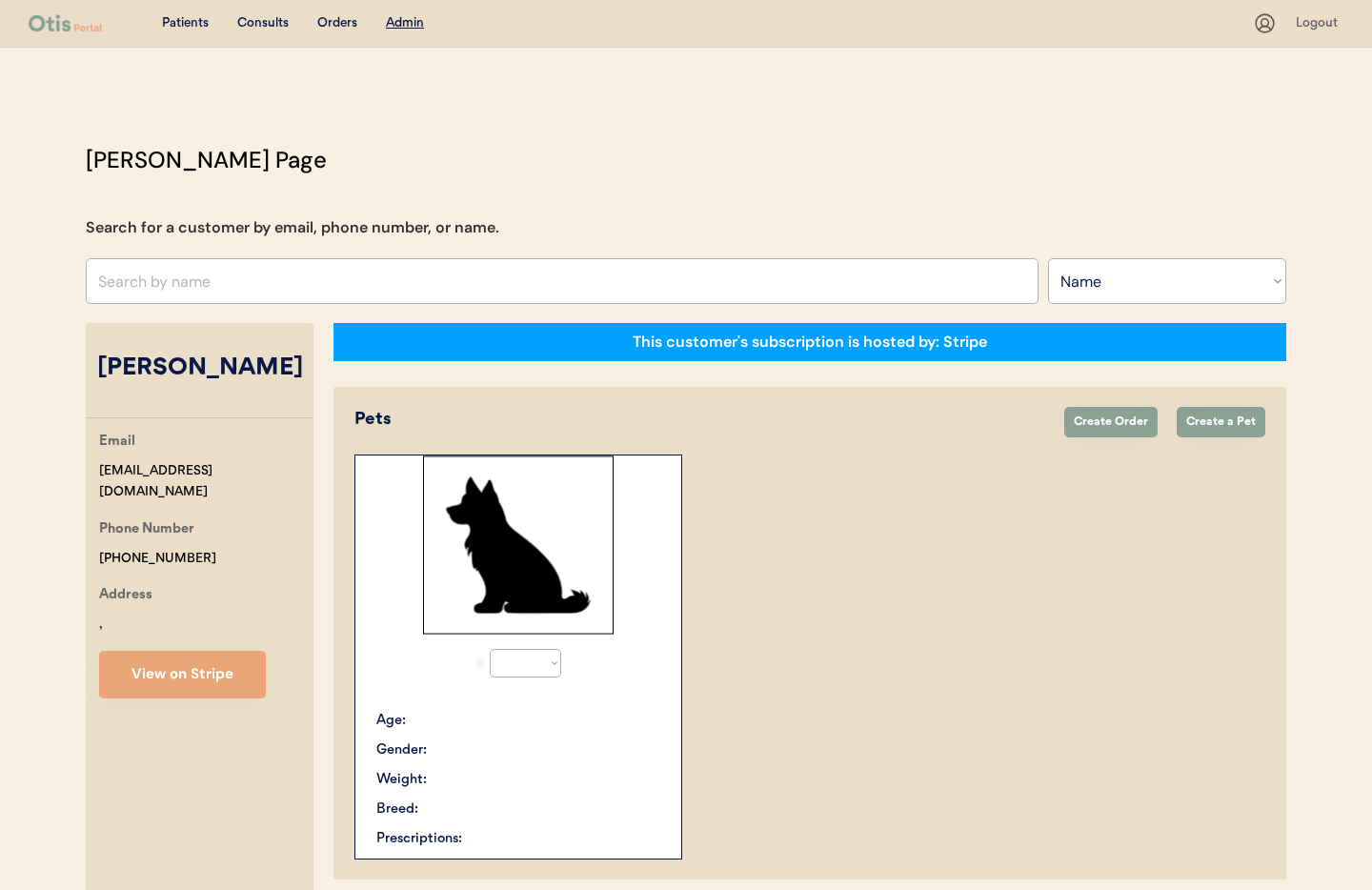
select select "true"
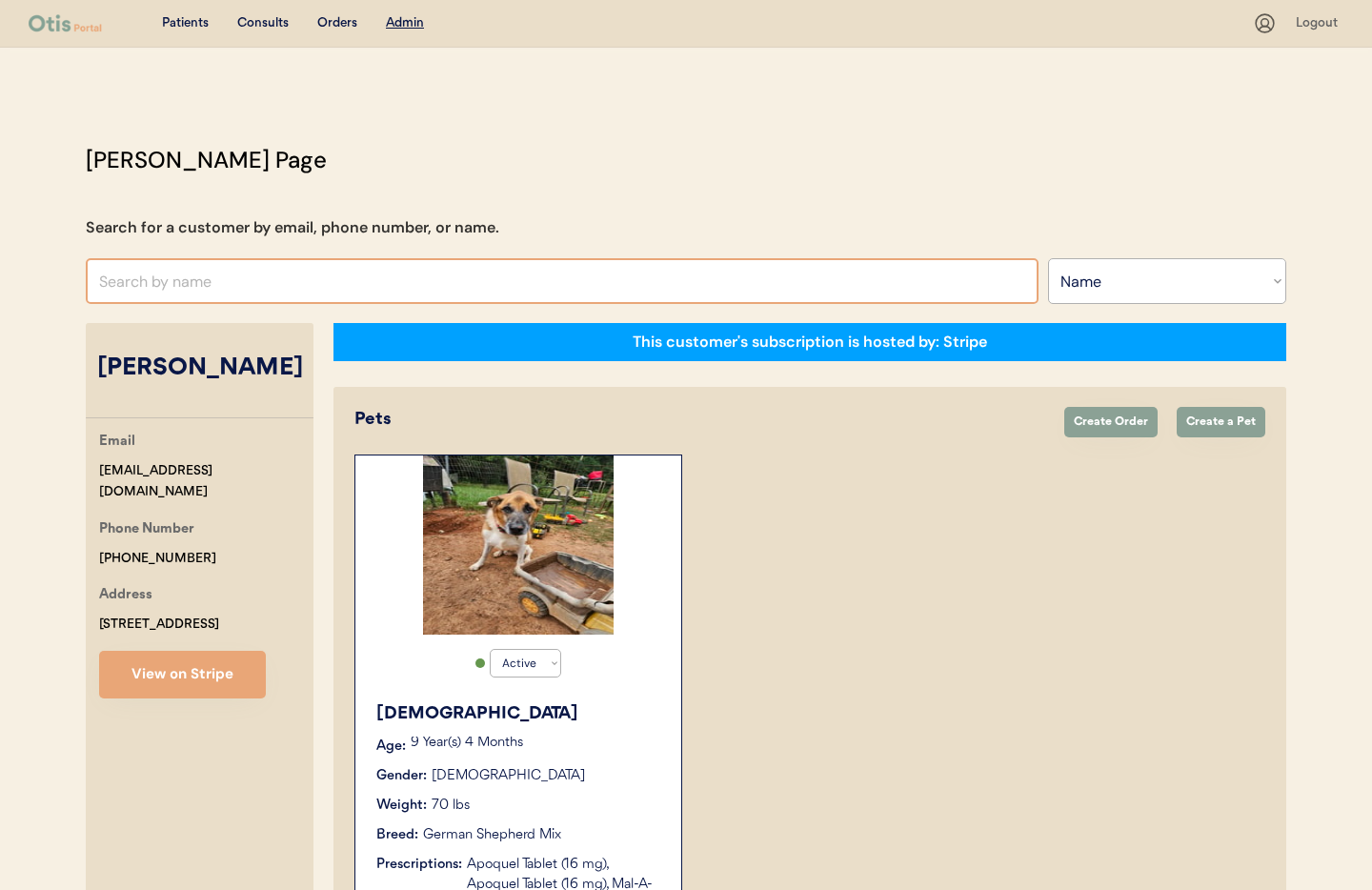
click at [252, 282] on input "text" at bounding box center [562, 281] width 953 height 46
click at [248, 280] on input "text" at bounding box center [562, 281] width 953 height 46
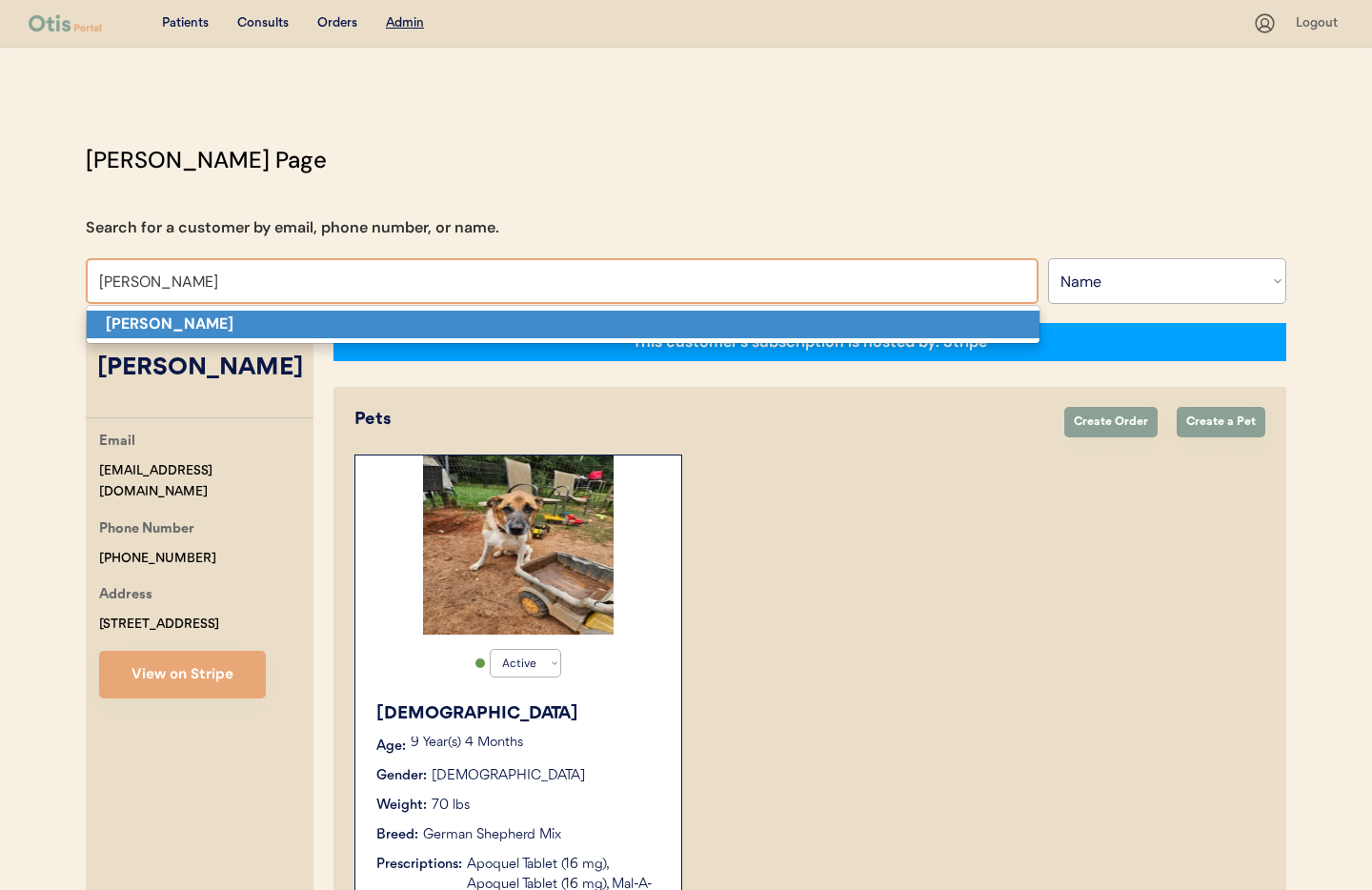
click at [229, 327] on p "Mary Swift" at bounding box center [563, 325] width 953 height 27
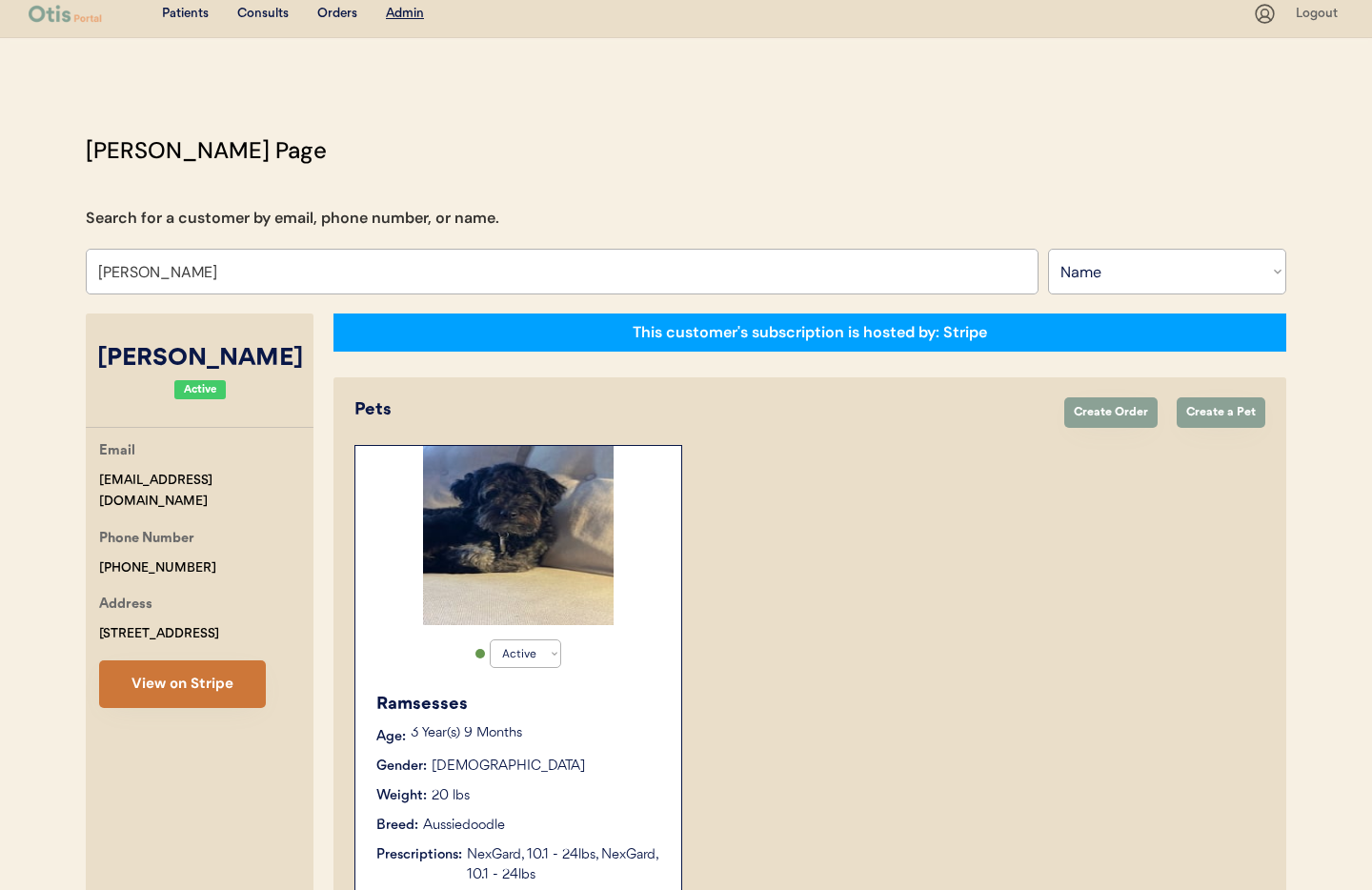
scroll to position [7, 0]
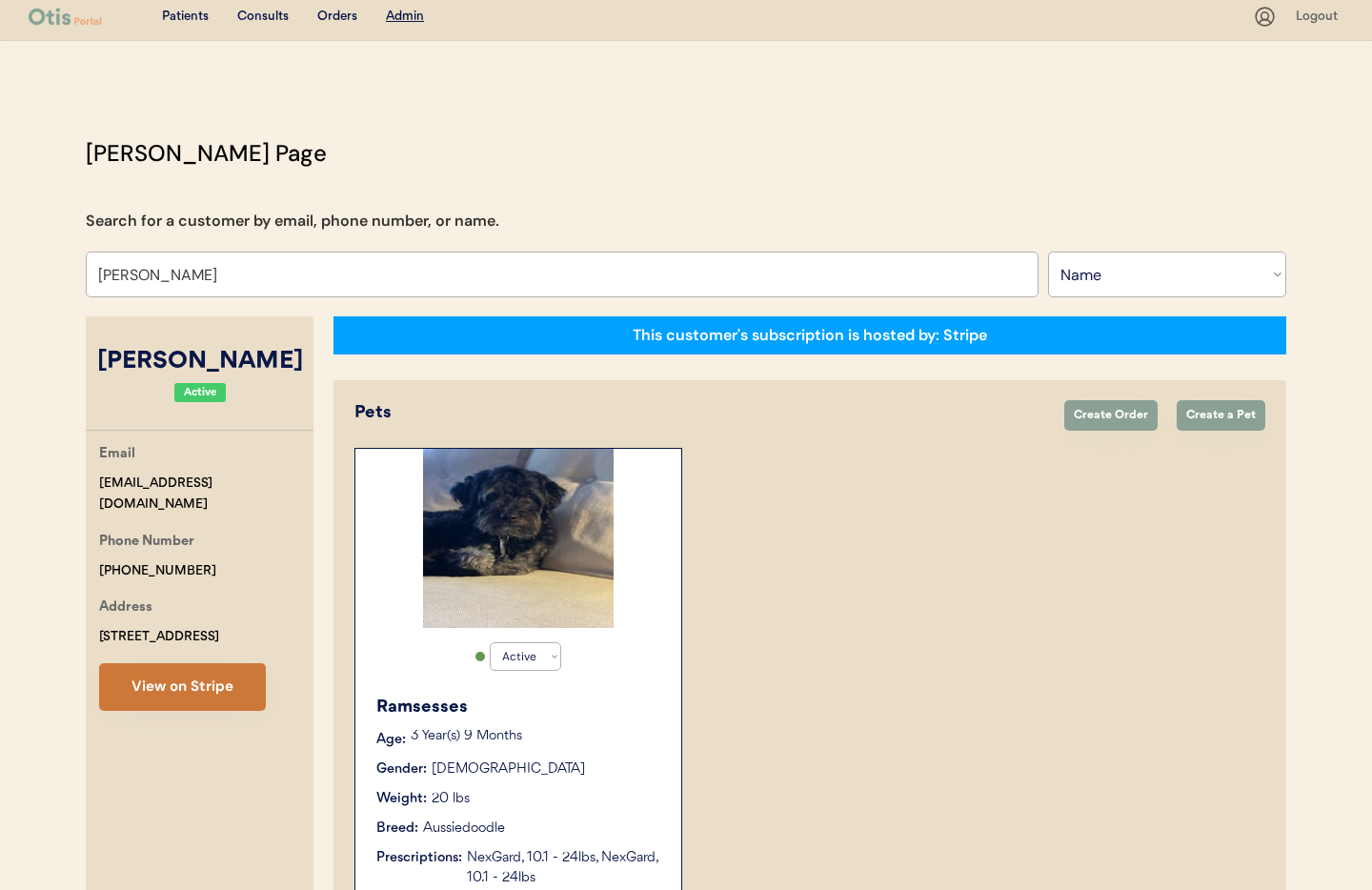
click at [190, 689] on button "View on Stripe" at bounding box center [183, 687] width 167 height 48
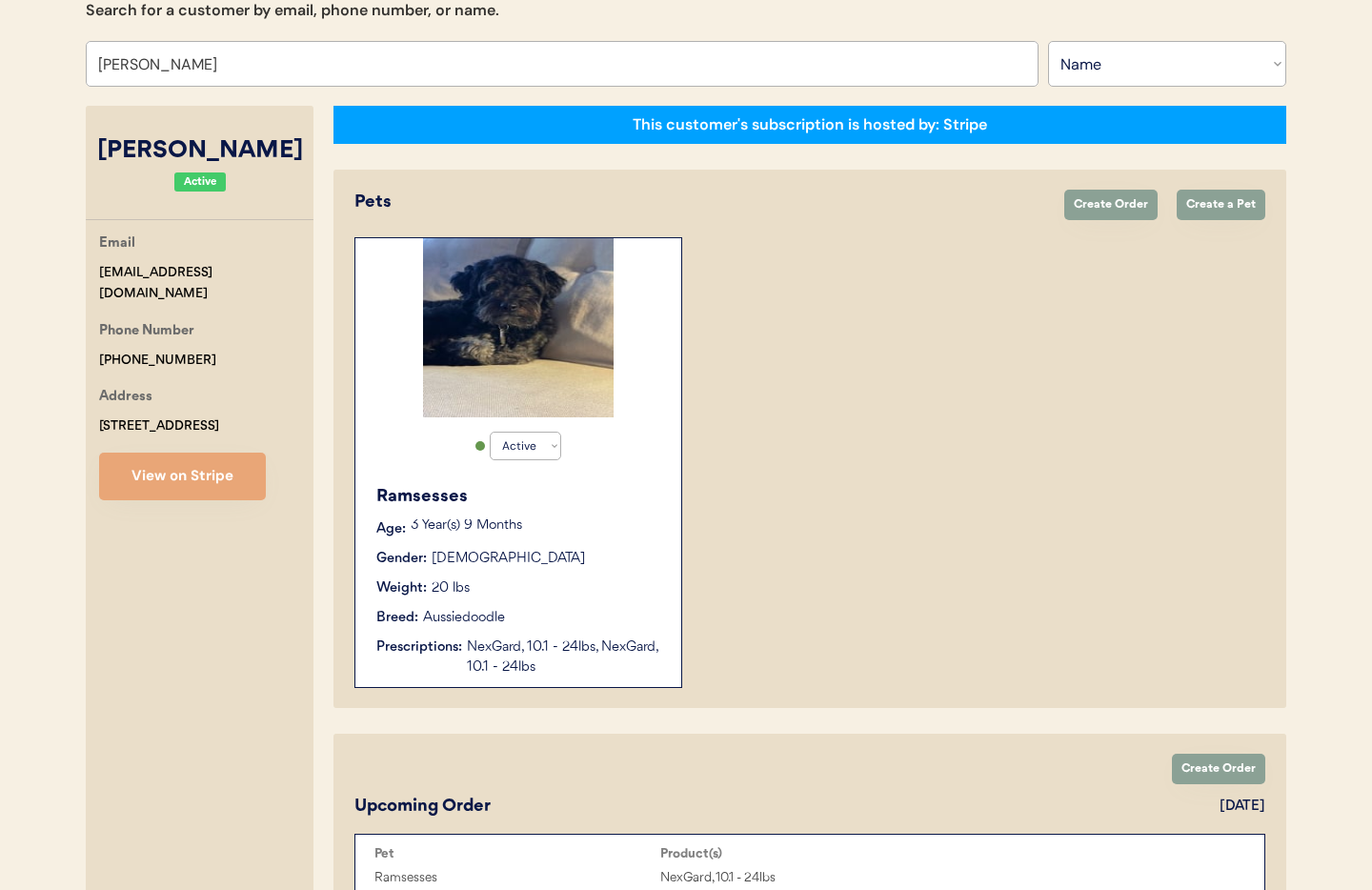
scroll to position [214, 0]
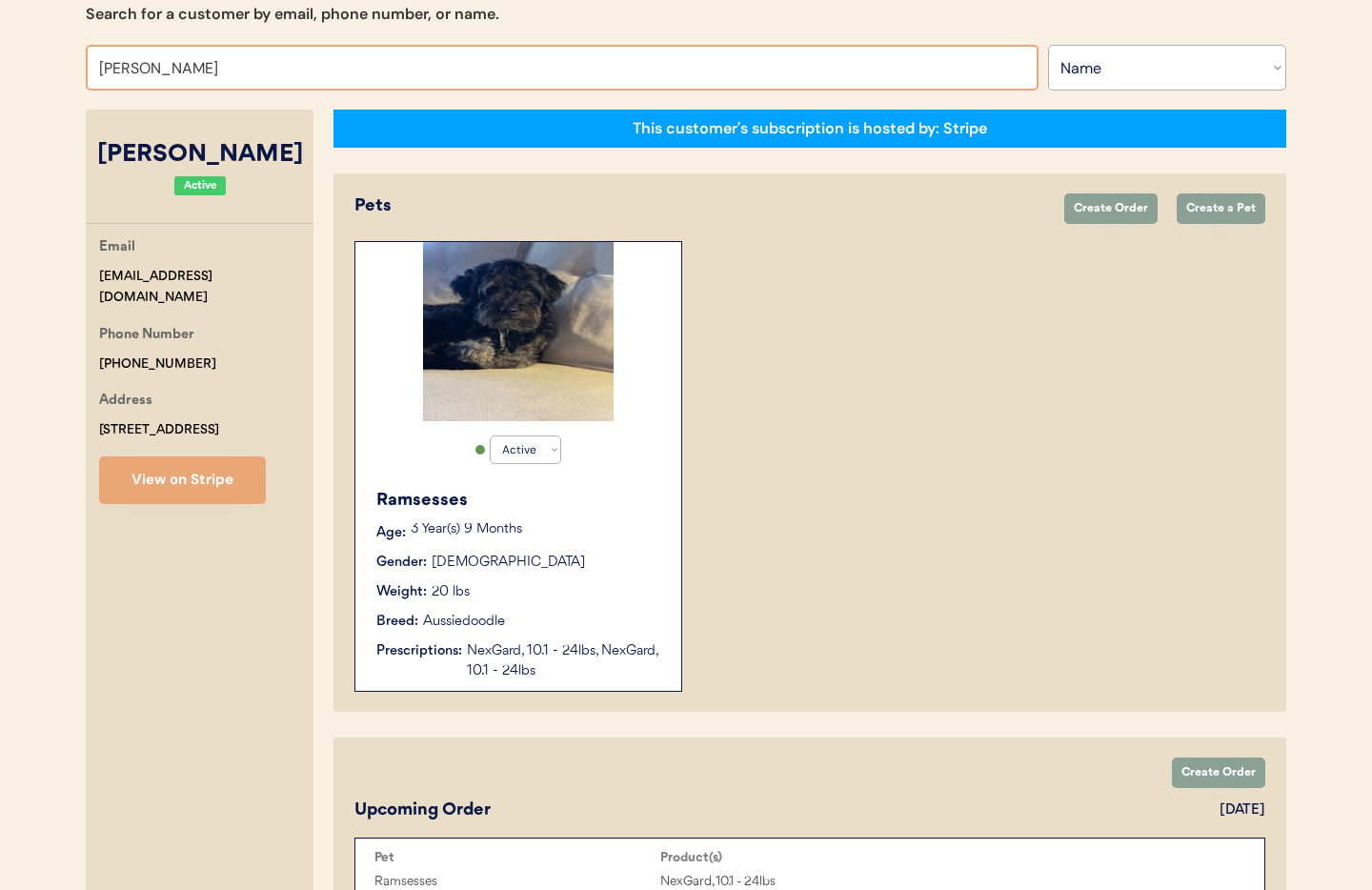
drag, startPoint x: 188, startPoint y: 71, endPoint x: 75, endPoint y: 59, distance: 113.6
type input "Ginger Tans"
type input "[PERSON_NAME]"
type input "Ginger Tanse"
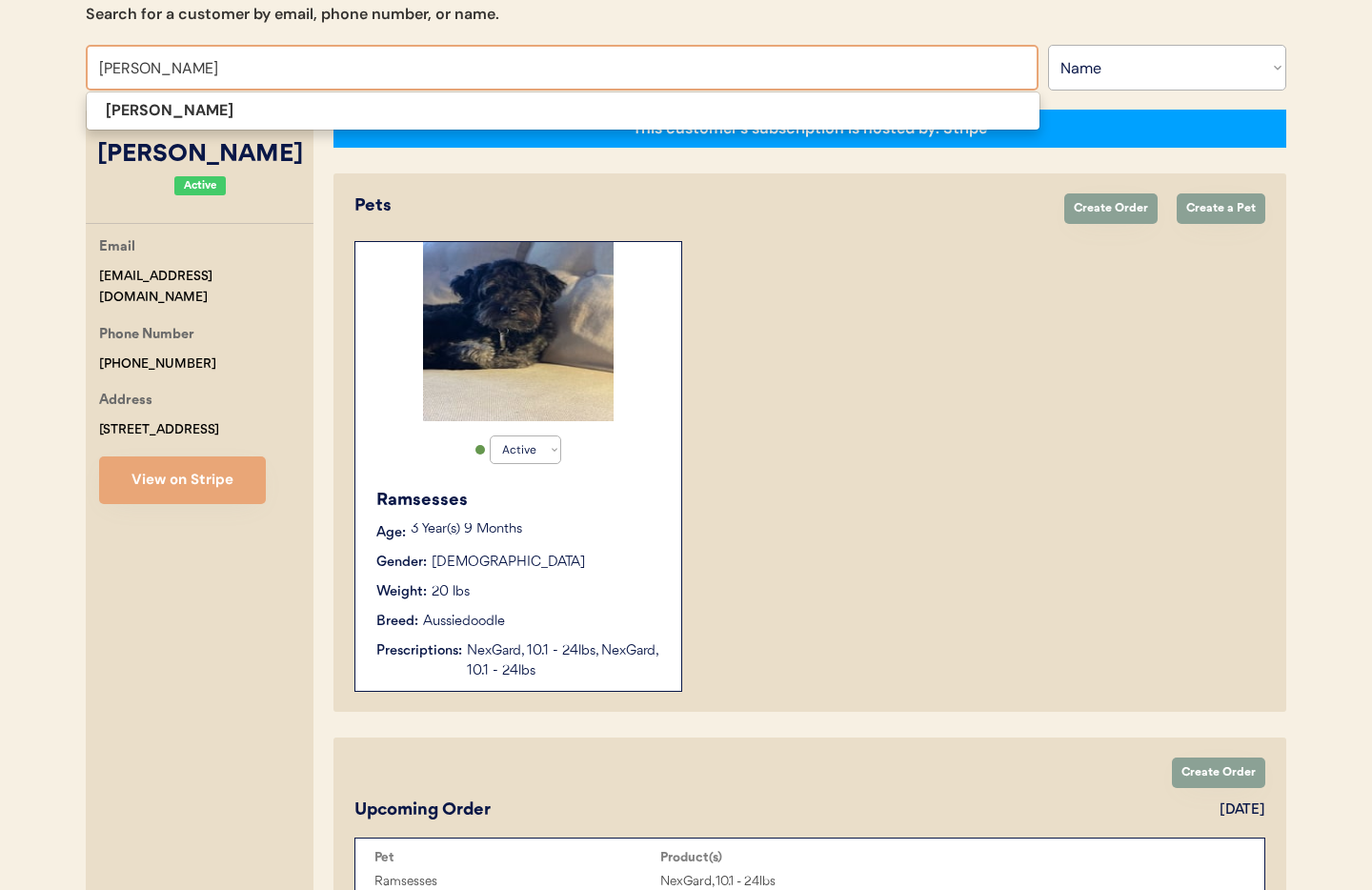
scroll to position [186, 0]
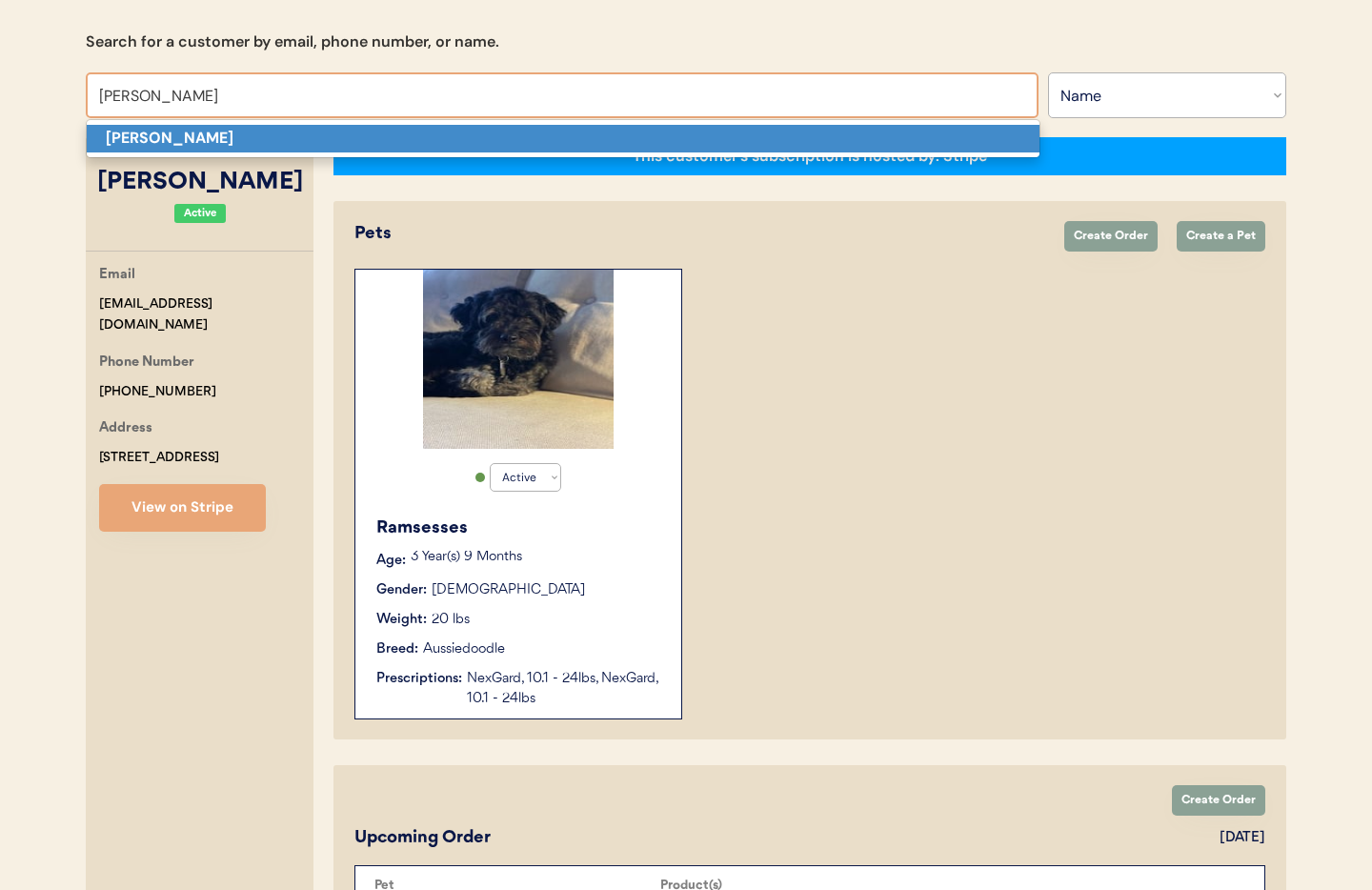
click at [163, 138] on strong "[PERSON_NAME]" at bounding box center [169, 137] width 127 height 20
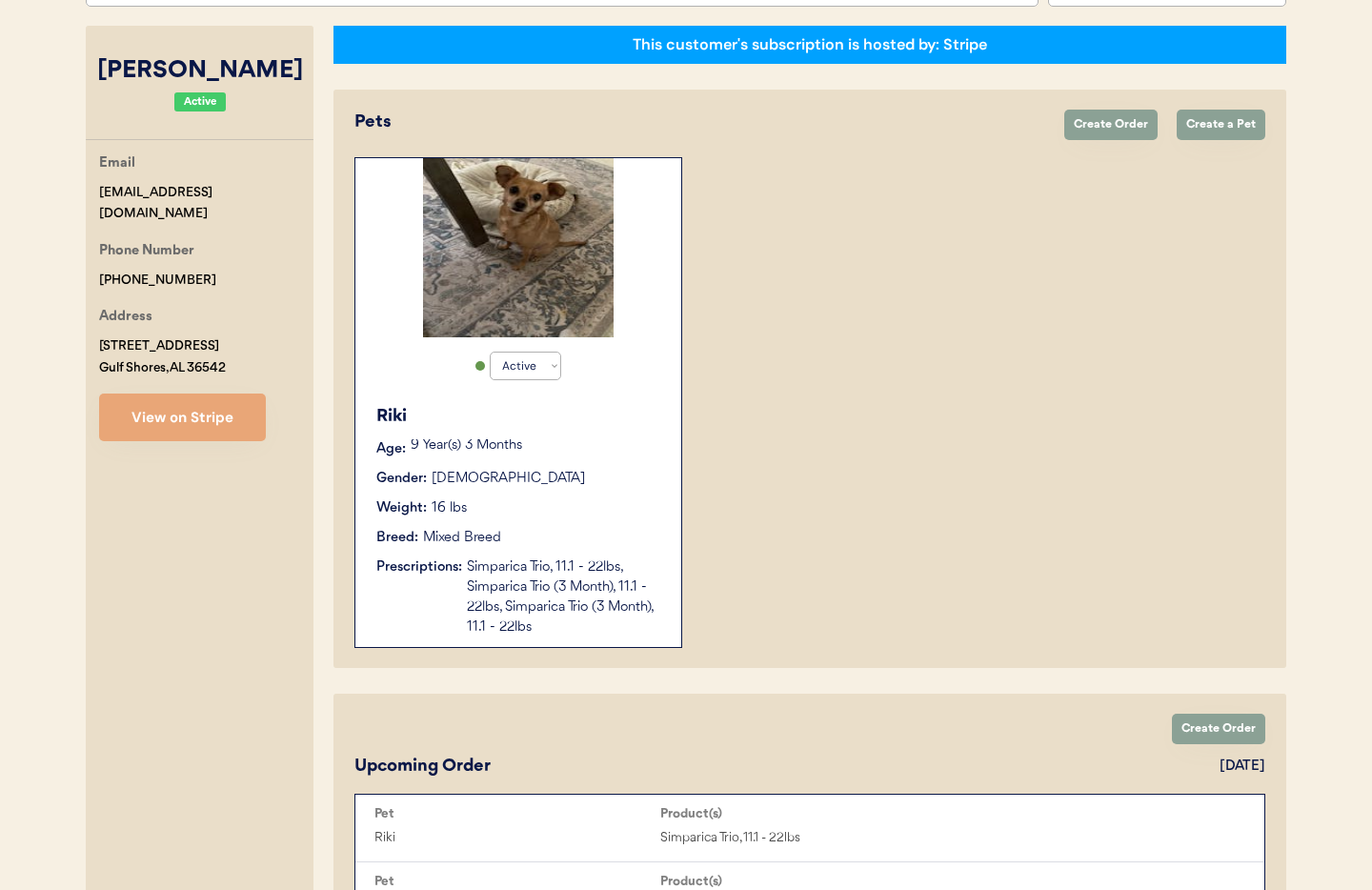
scroll to position [128, 0]
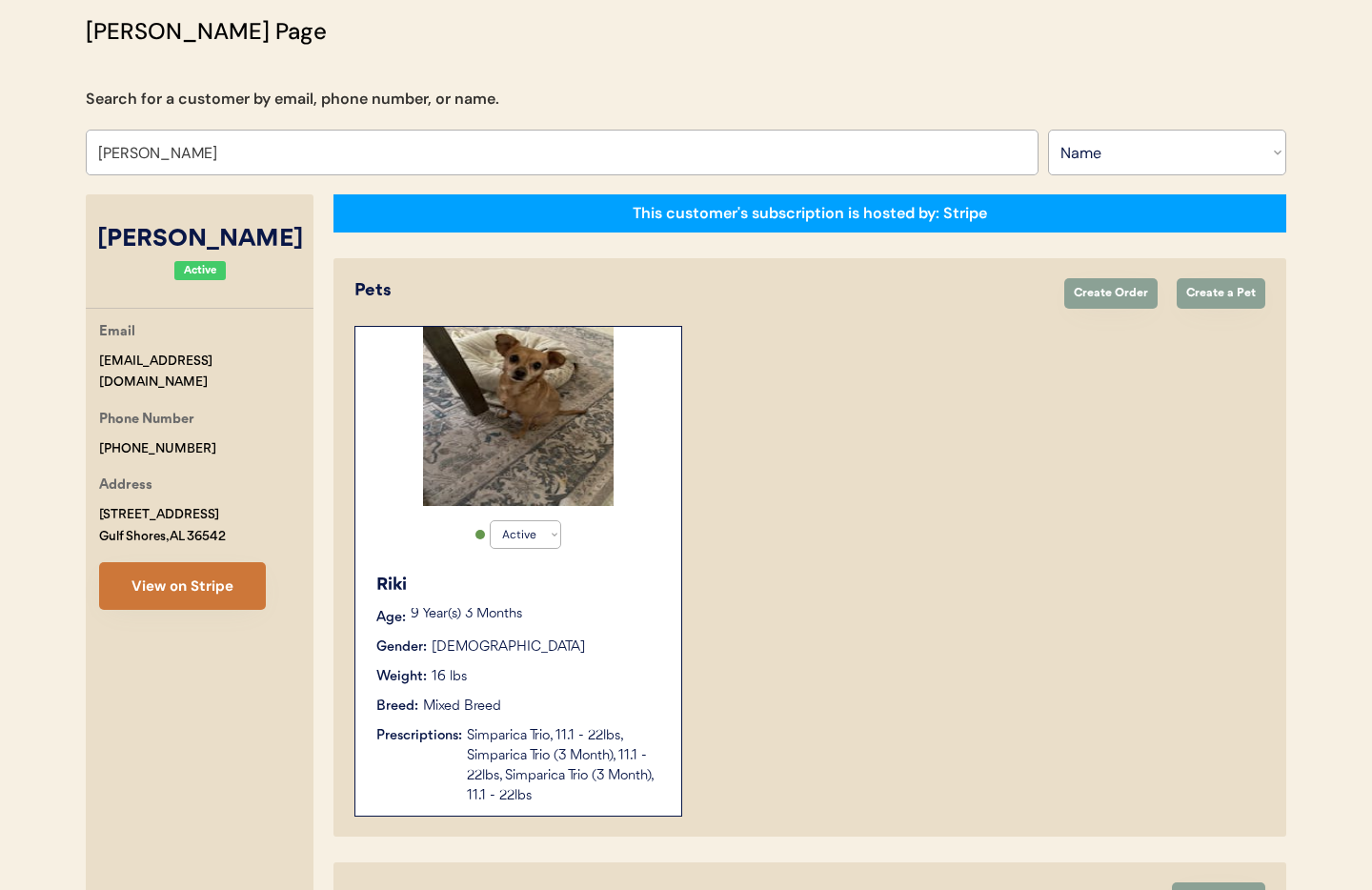
type input "[PERSON_NAME]"
click at [171, 573] on button "View on Stripe" at bounding box center [183, 586] width 167 height 48
click at [516, 654] on div "Gender: Male" at bounding box center [519, 647] width 286 height 20
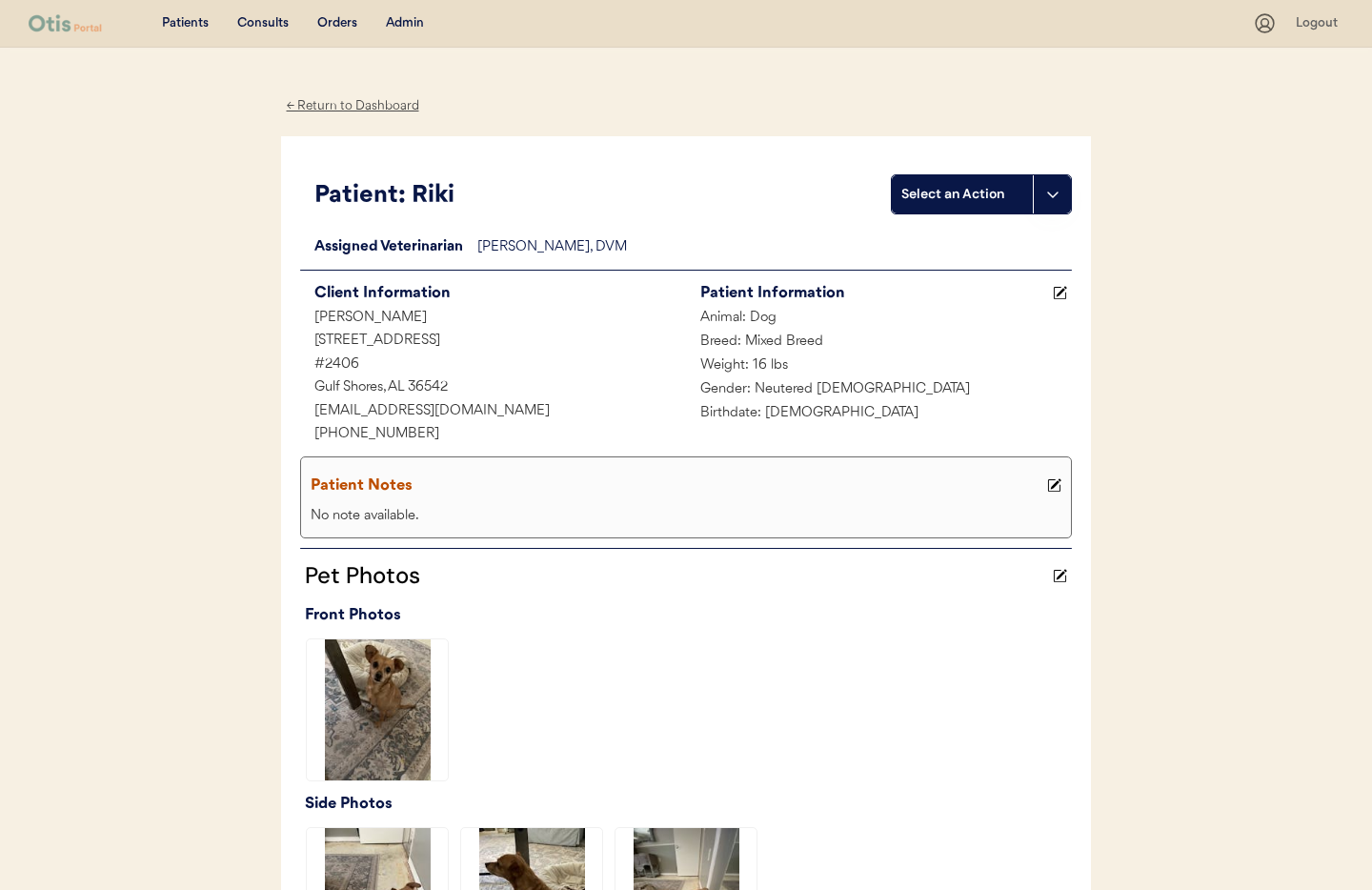
click at [350, 107] on div "← Return to Dashboard" at bounding box center [352, 106] width 143 height 22
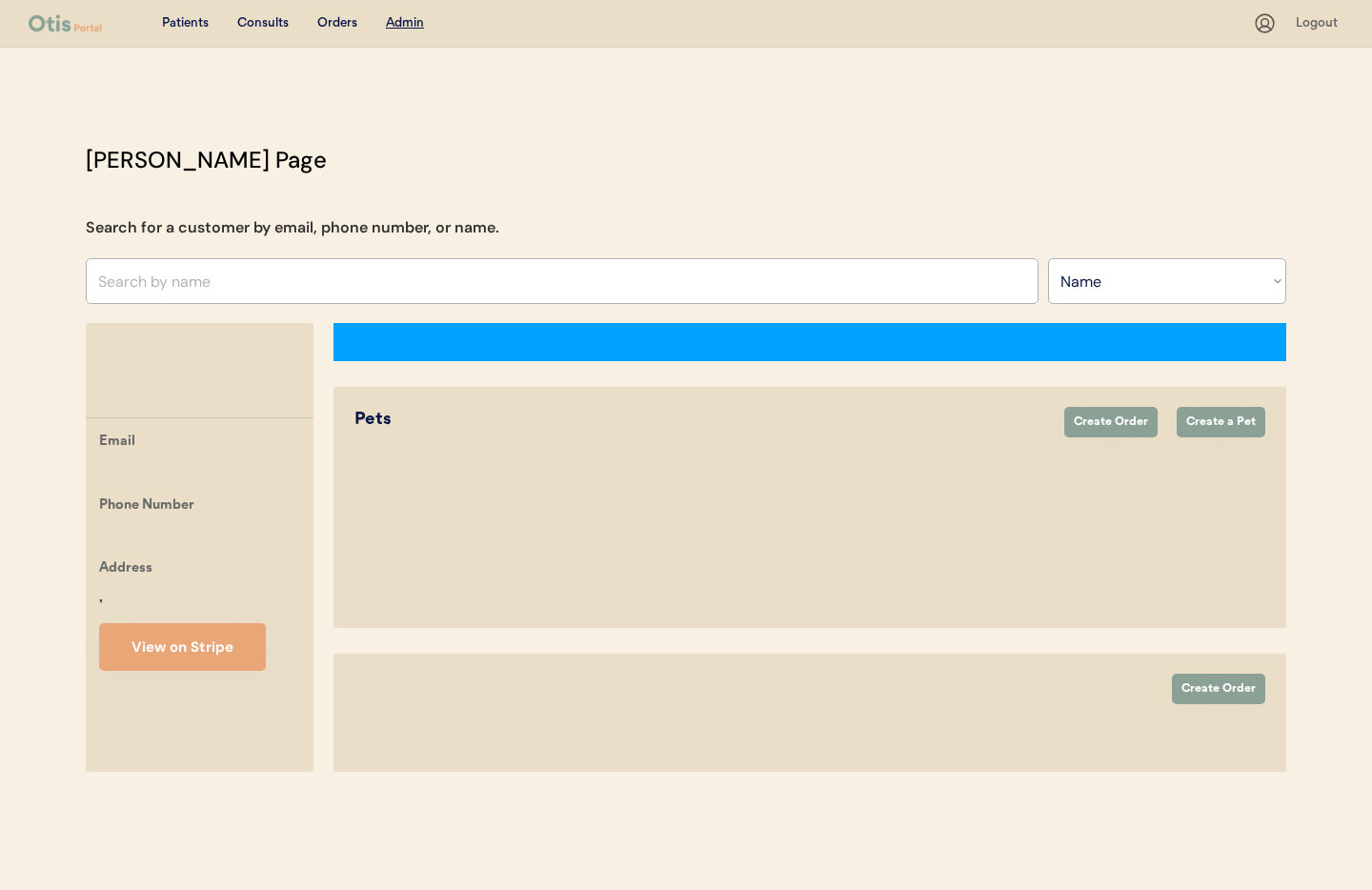
select select ""Name""
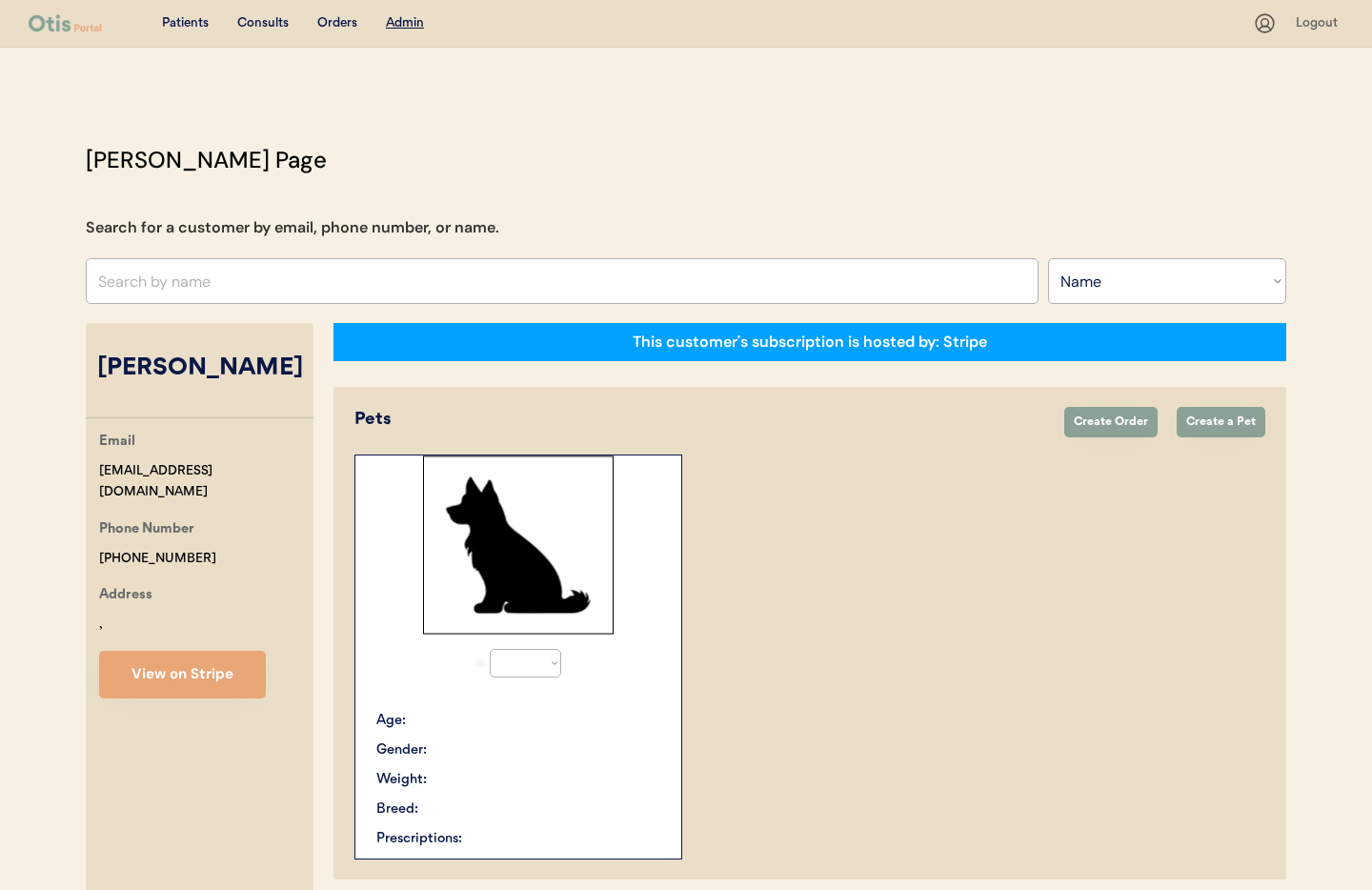
scroll to position [186, 0]
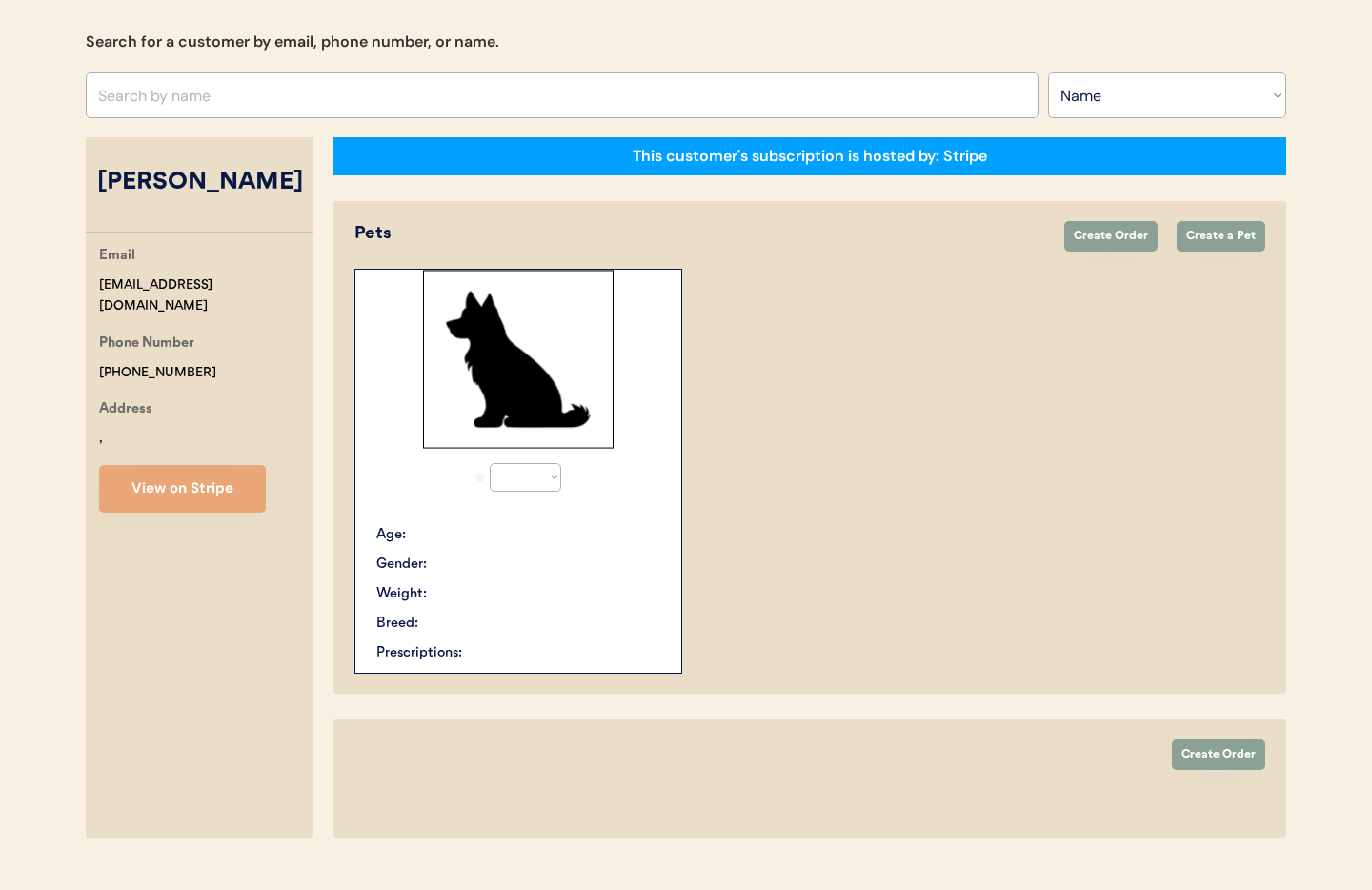
select select "true"
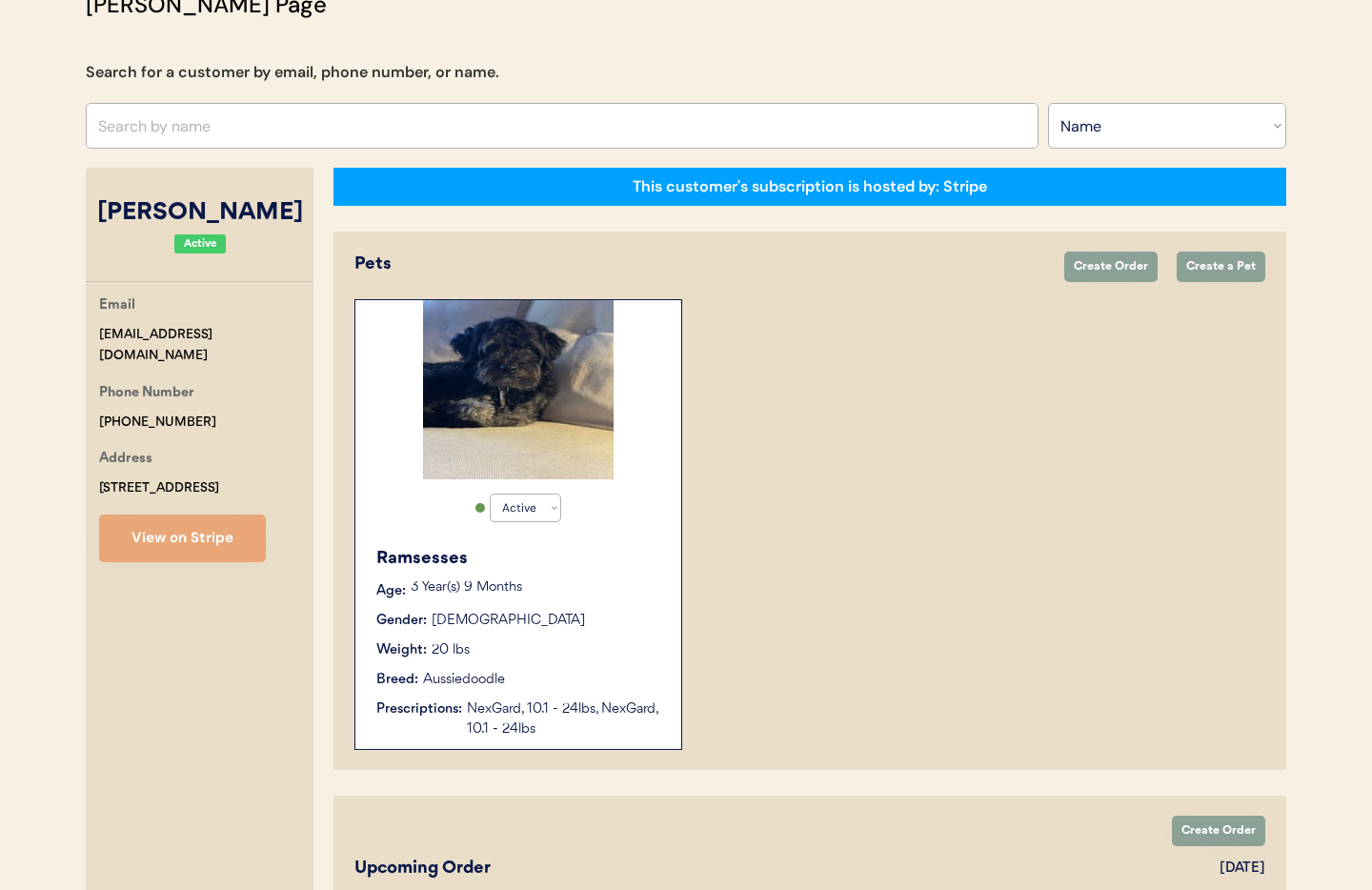
scroll to position [154, 0]
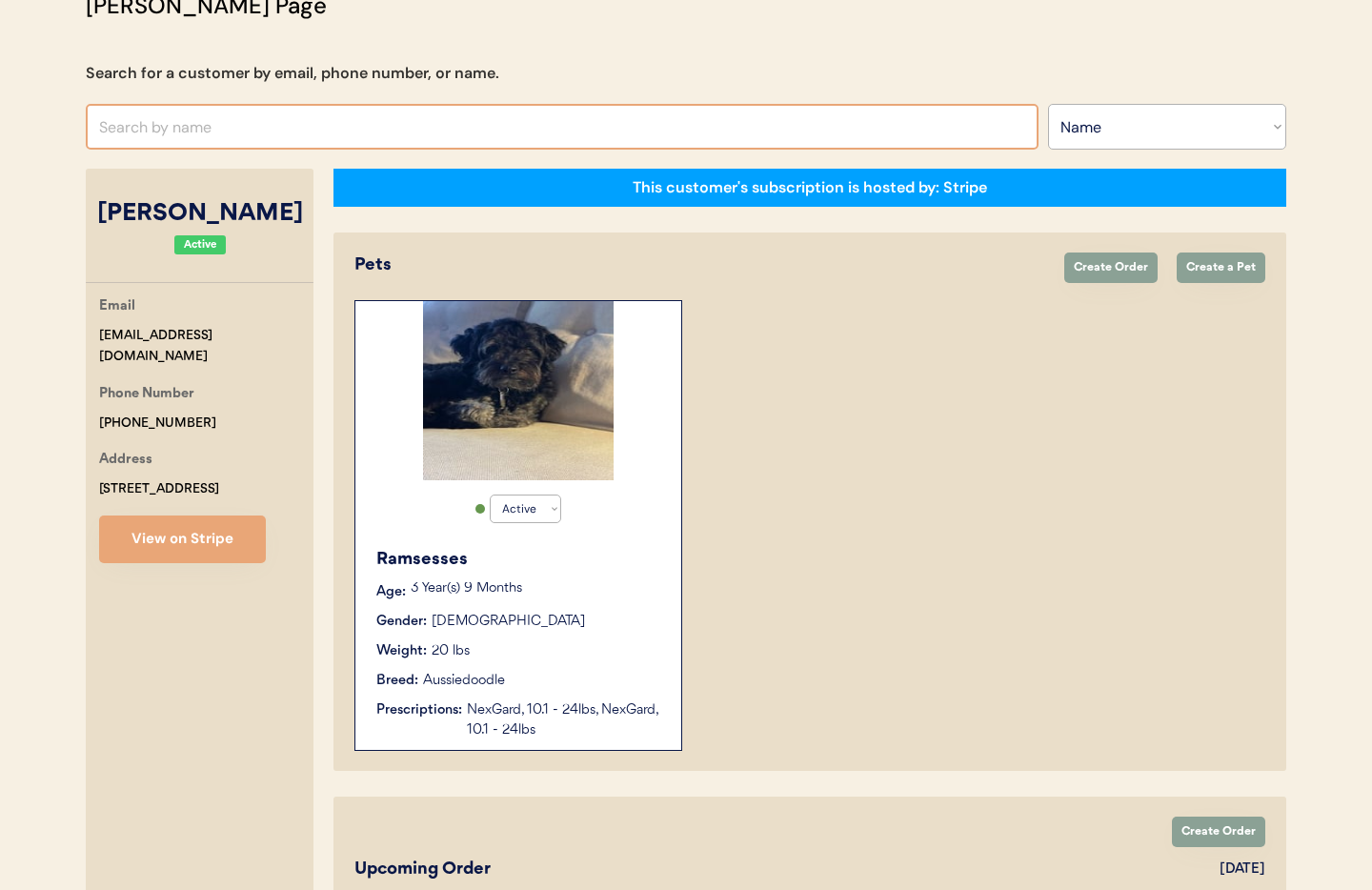
click at [209, 123] on input "text" at bounding box center [562, 126] width 953 height 46
type input "ging"
type input "[PERSON_NAME]"
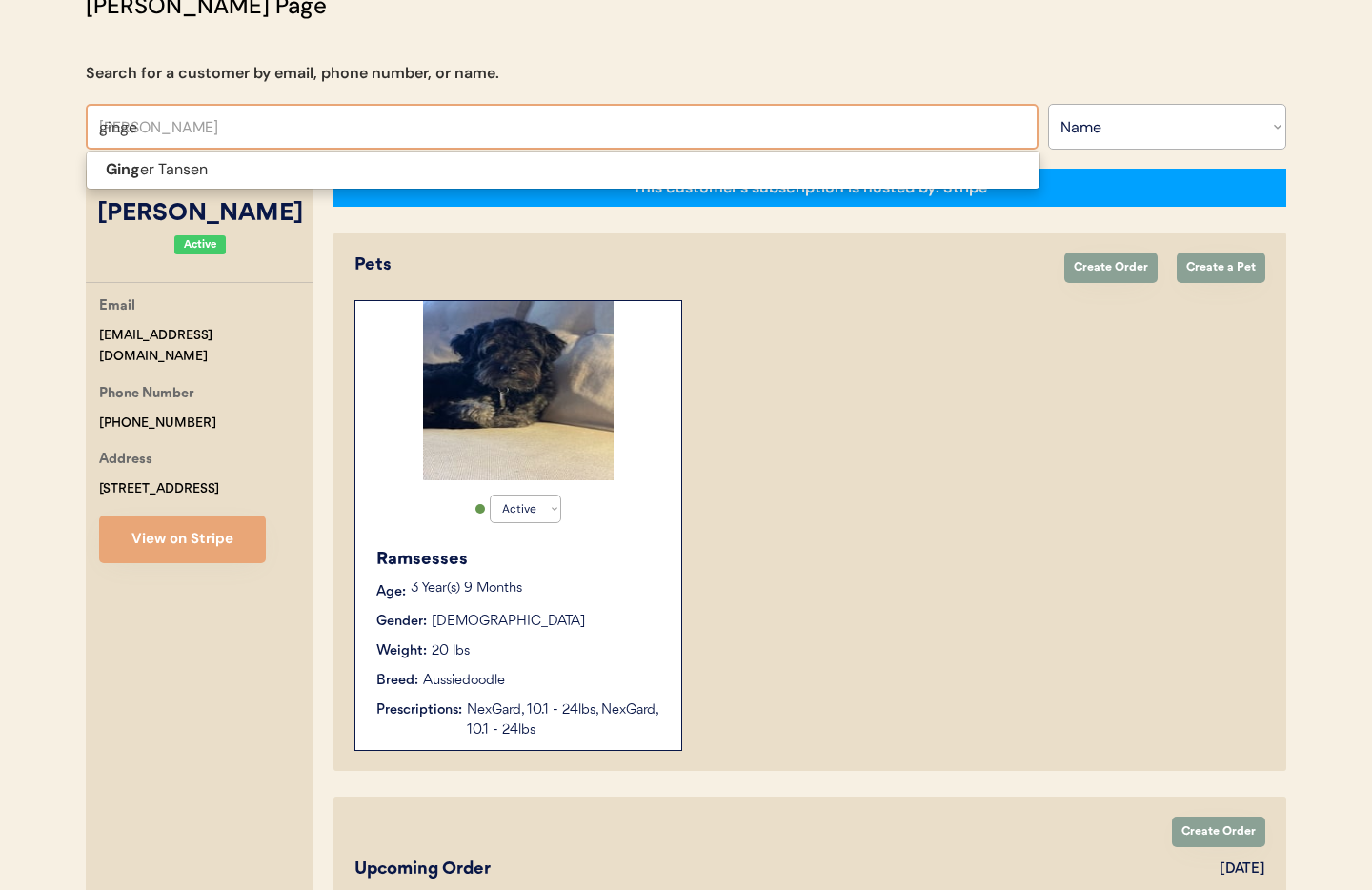
type input "ginger"
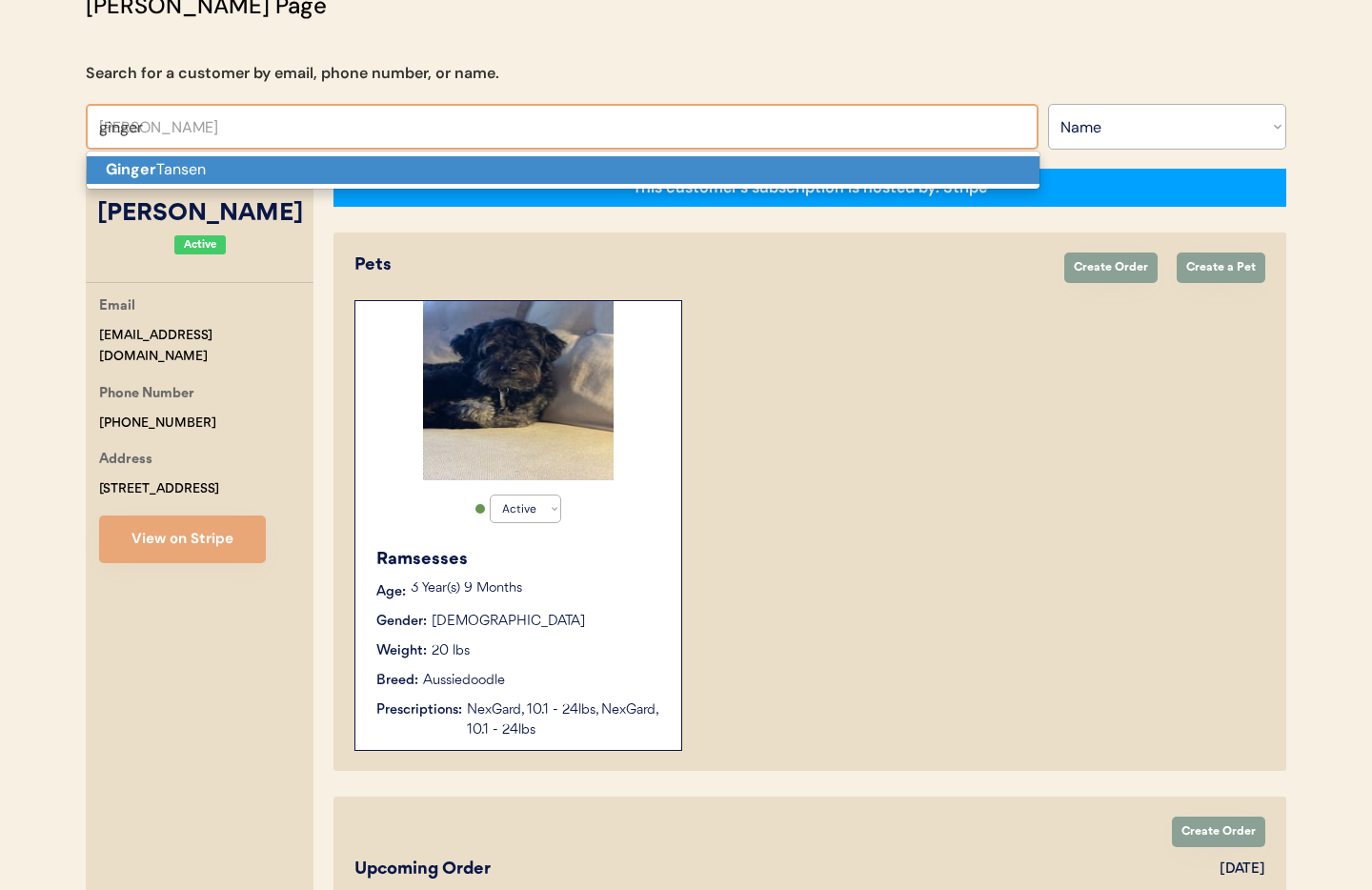
click at [233, 174] on p "Ginger Tansen" at bounding box center [563, 170] width 953 height 27
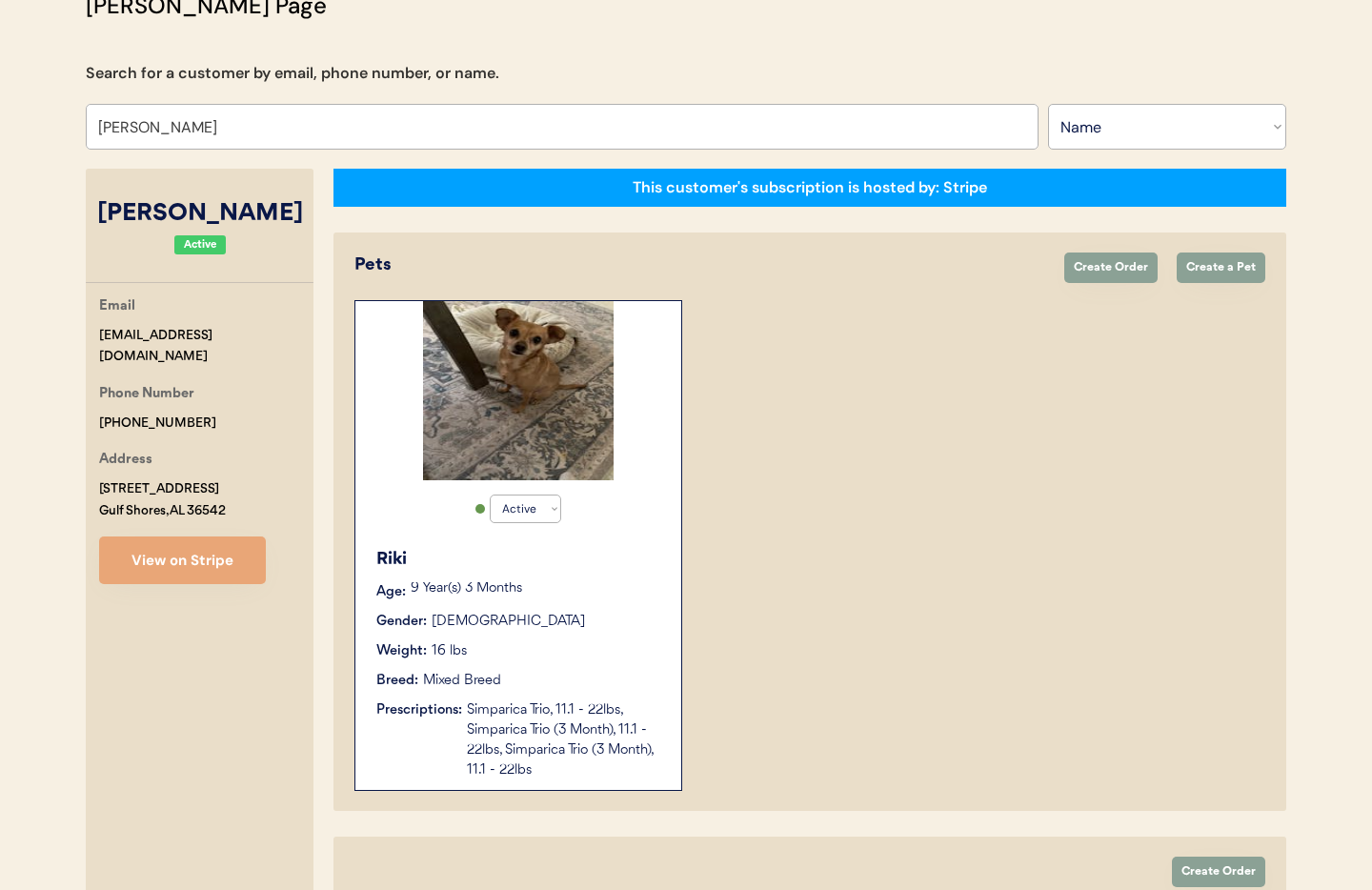
type input "[PERSON_NAME]"
click at [621, 673] on div "Breed: Mixed Breed" at bounding box center [519, 680] width 286 height 20
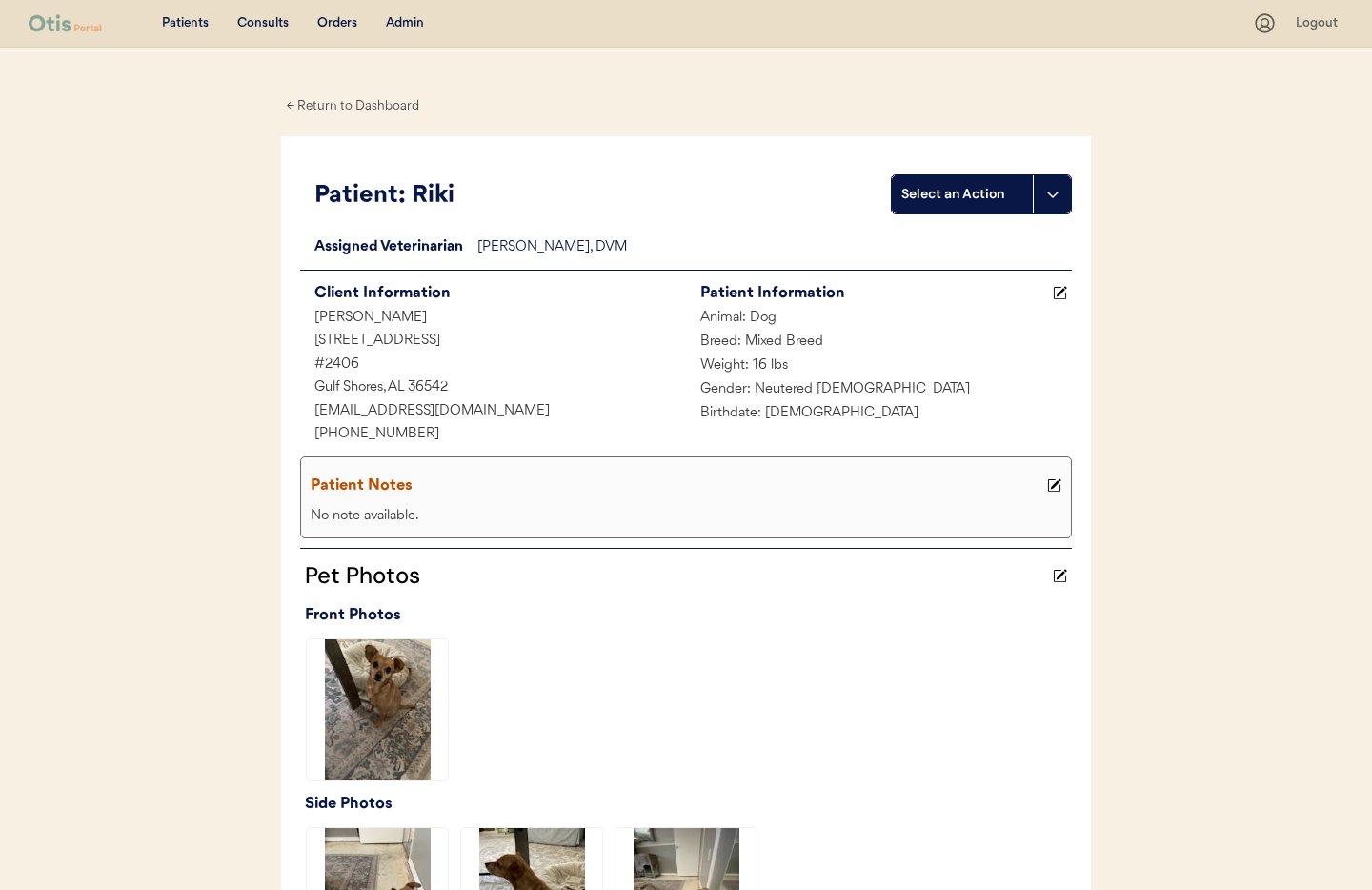
click at [336, 110] on div "← Return to Dashboard" at bounding box center [352, 106] width 143 height 22
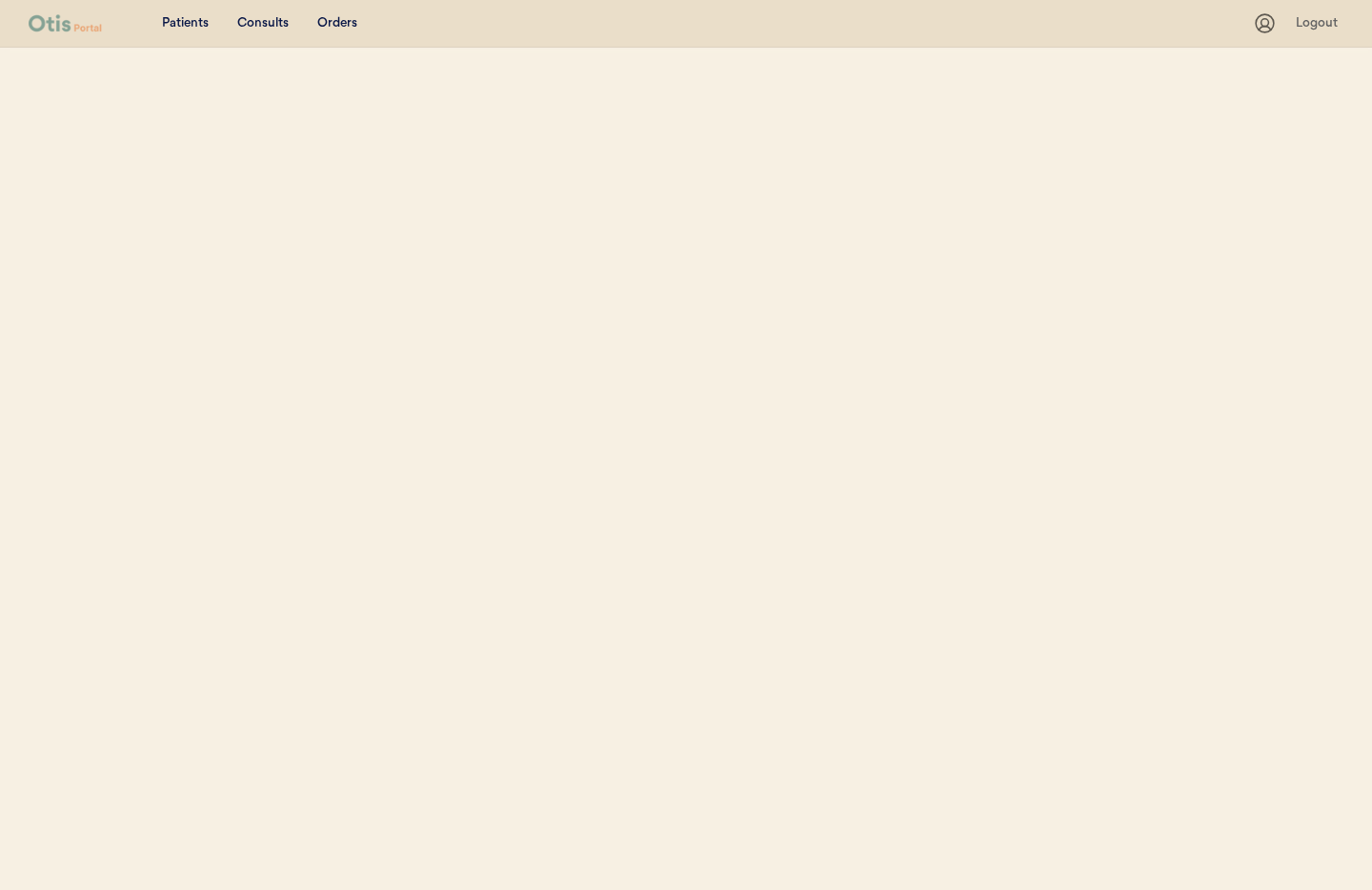
scroll to position [153, 0]
select select ""Name""
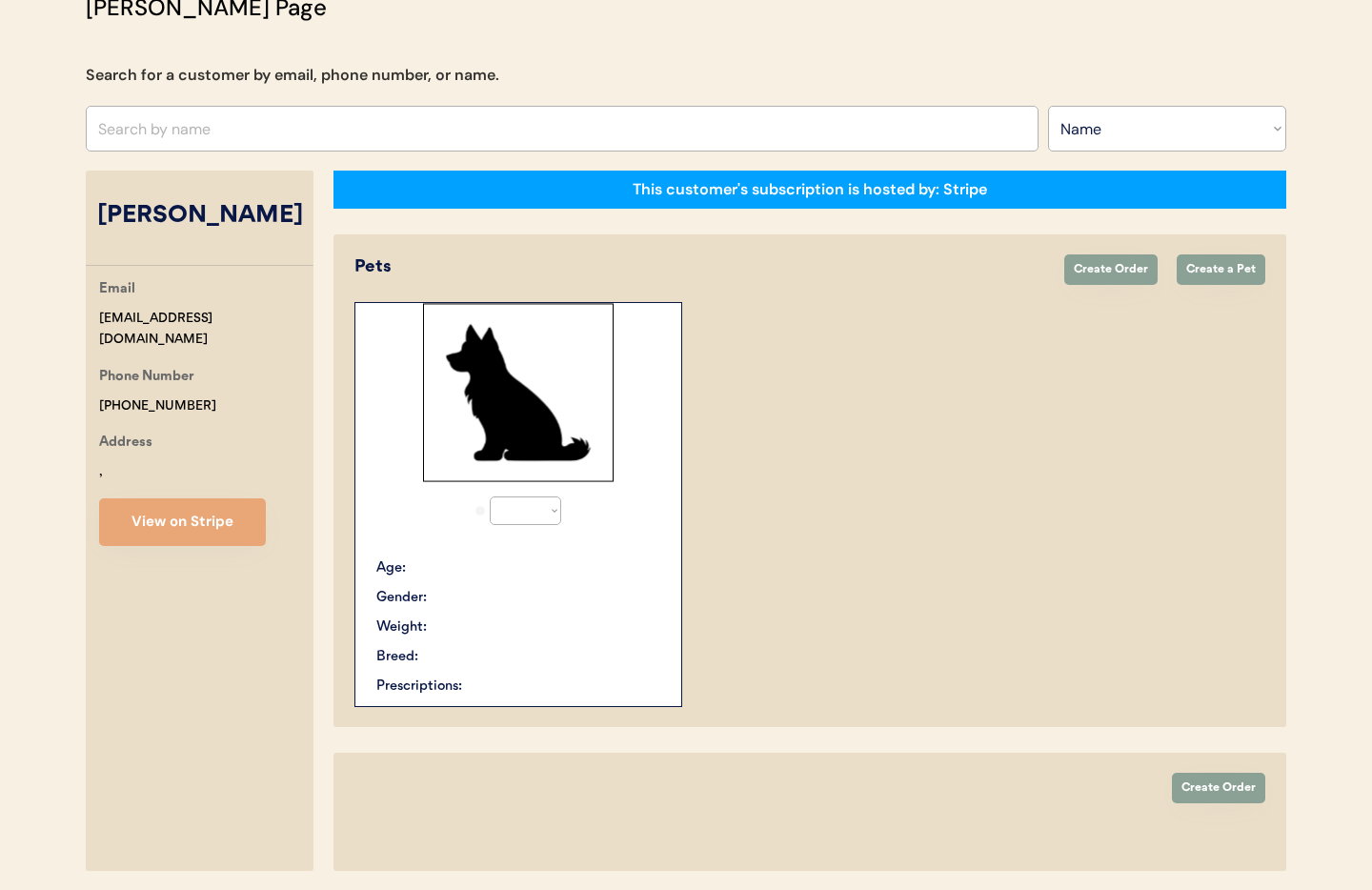
select select "true"
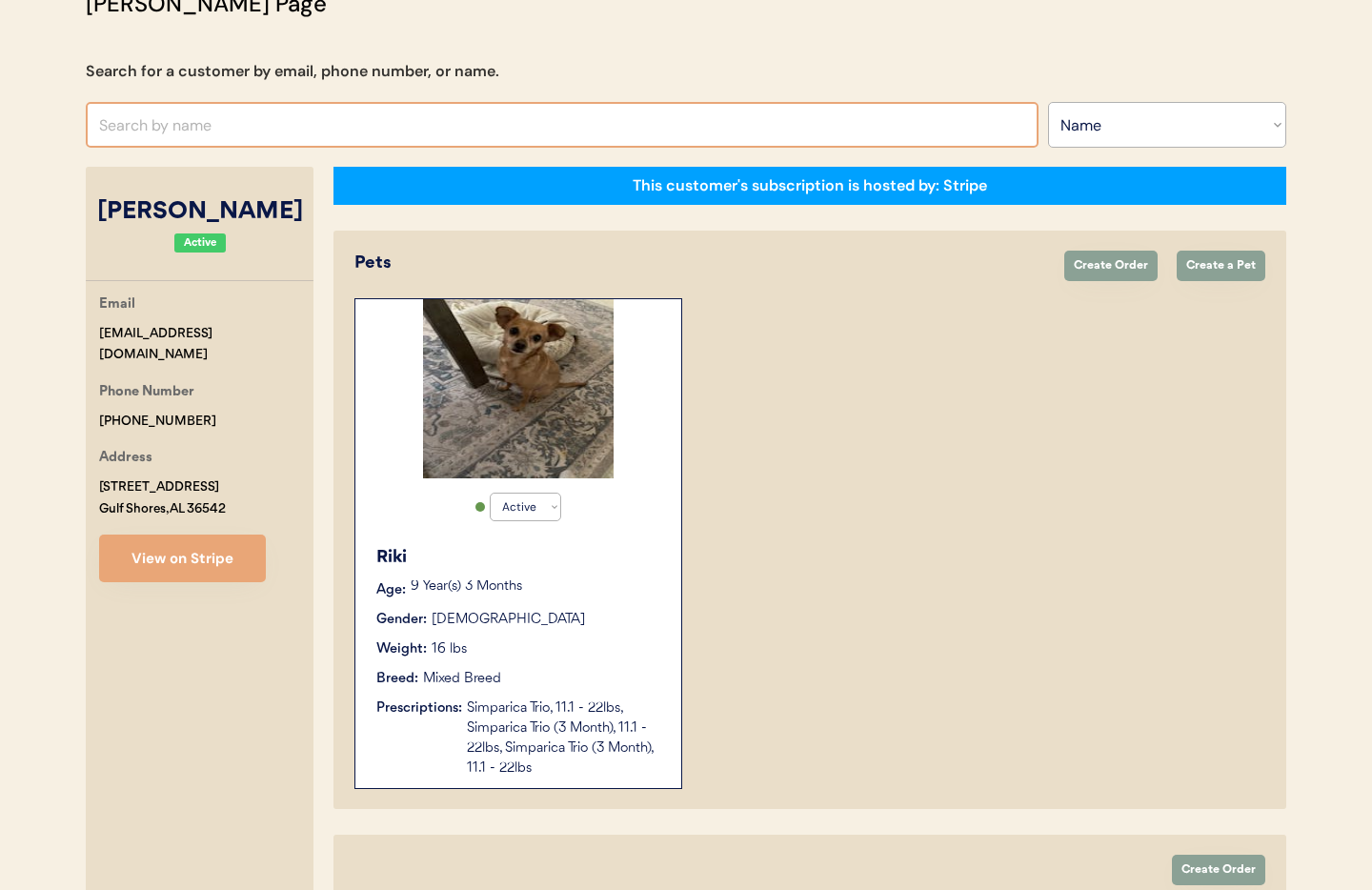
scroll to position [154, 0]
